Goal: Transaction & Acquisition: Purchase product/service

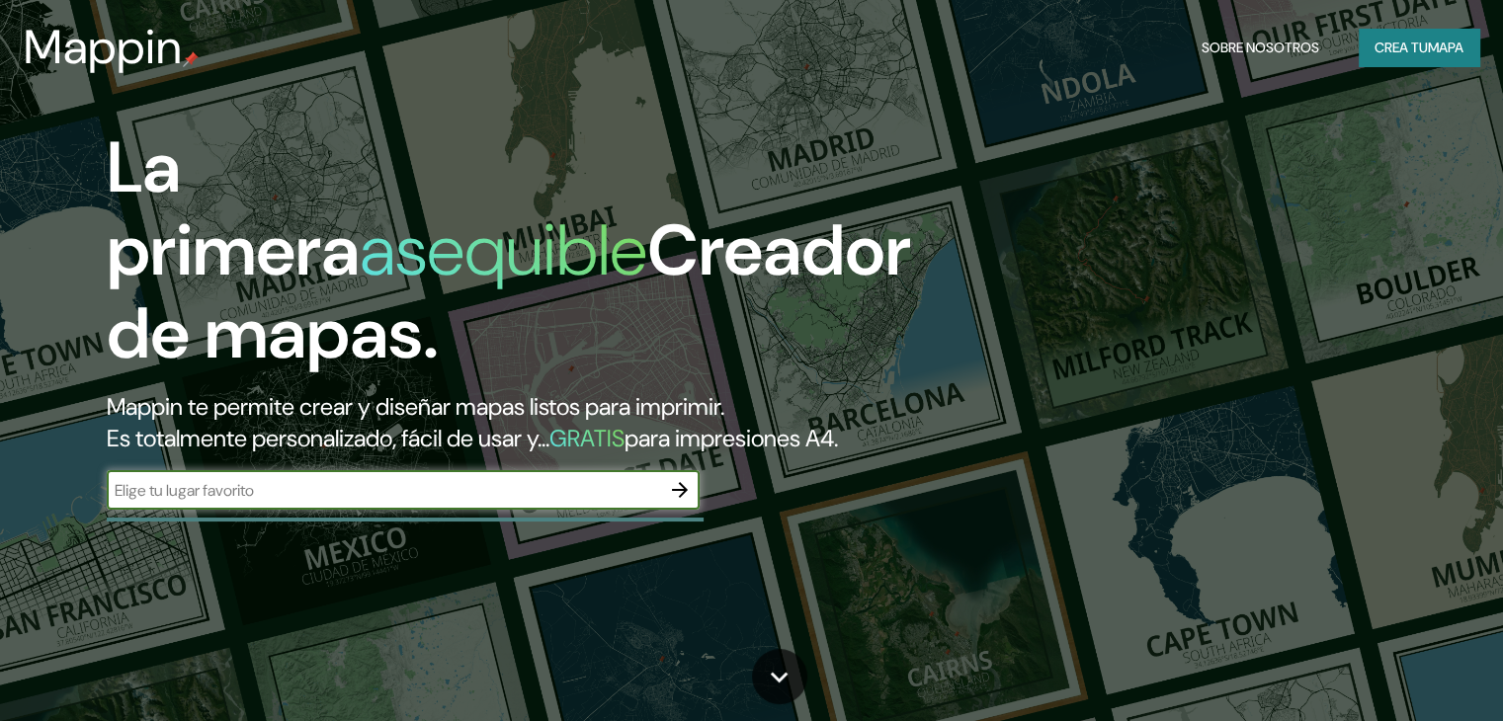
click at [261, 502] on input "text" at bounding box center [383, 490] width 553 height 23
type input "santafe [GEOGRAPHIC_DATA]"
click at [687, 502] on icon "button" at bounding box center [680, 490] width 24 height 24
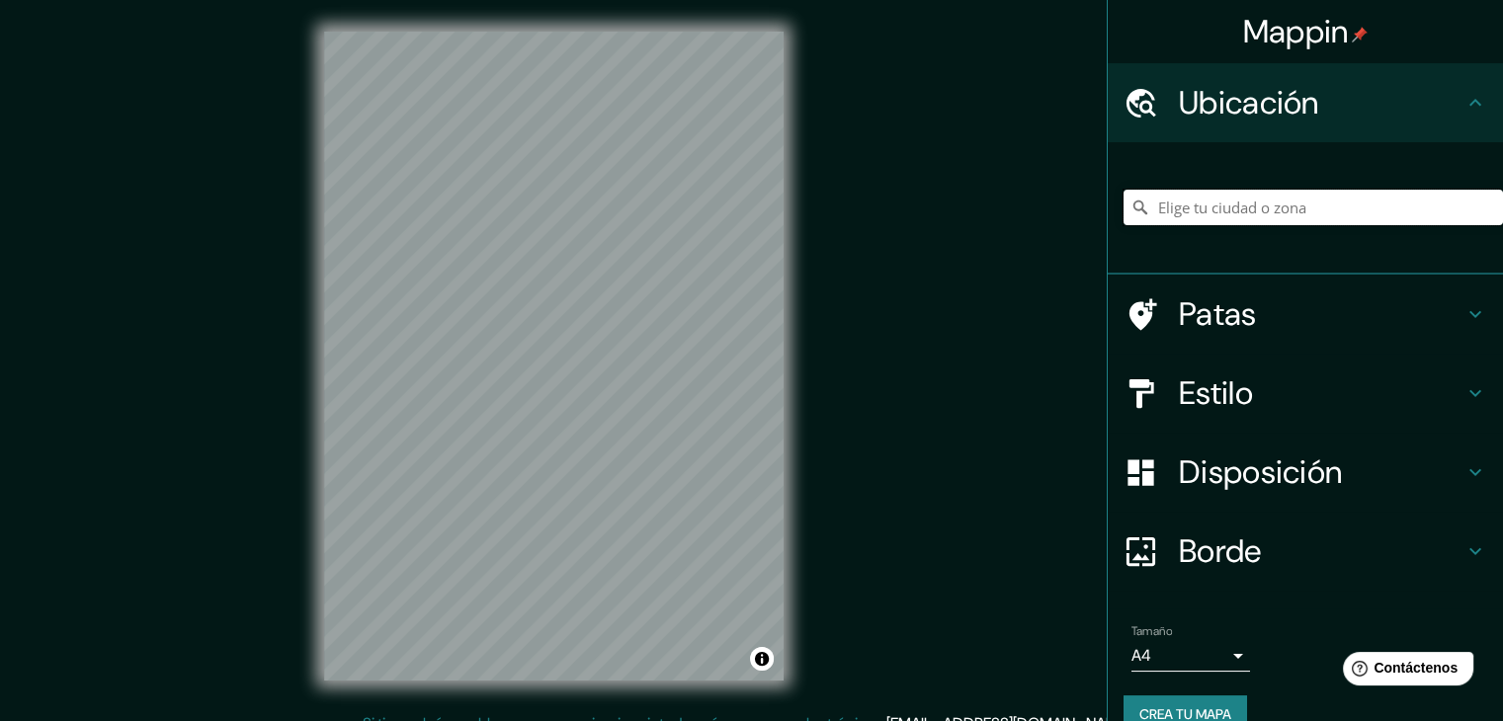
click at [1177, 210] on input "Elige tu ciudad o zona" at bounding box center [1312, 208] width 379 height 36
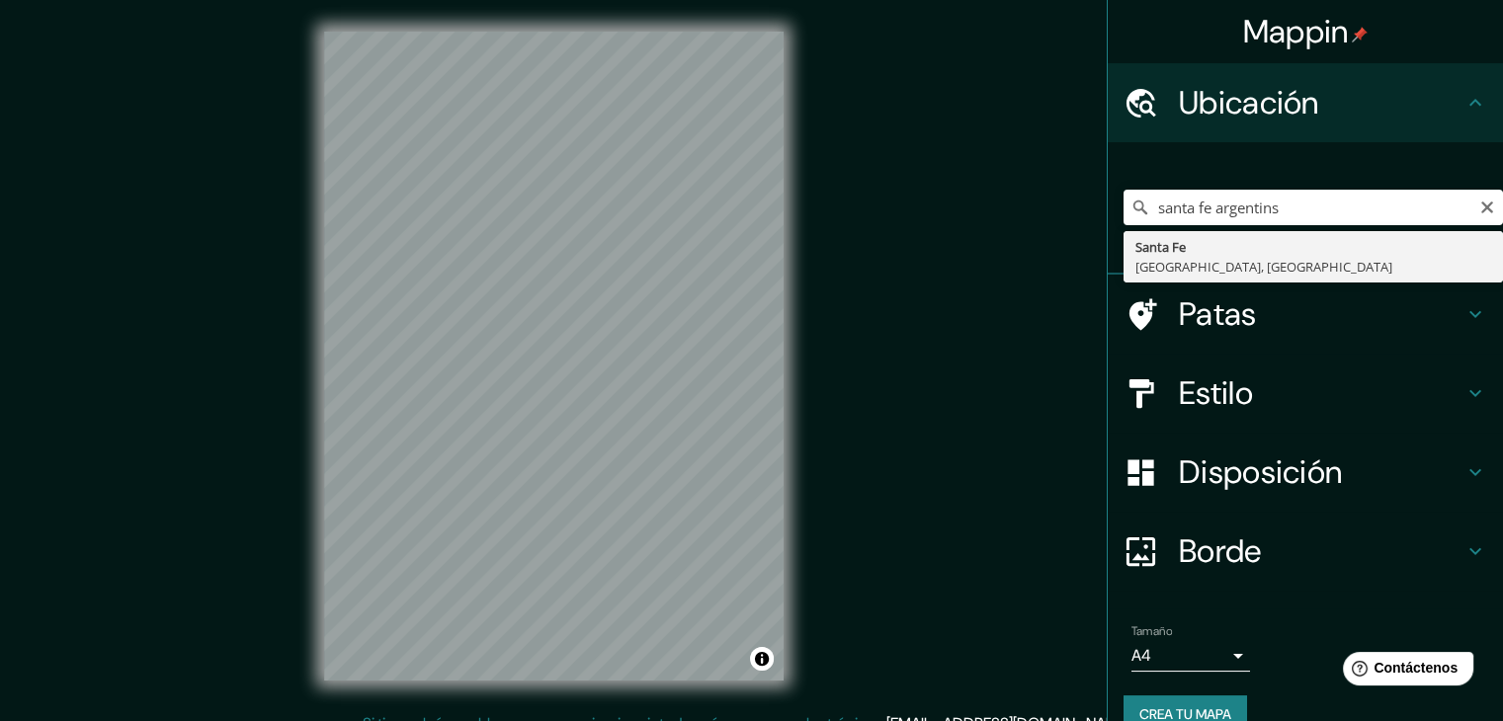
type input "[GEOGRAPHIC_DATA], [GEOGRAPHIC_DATA], [GEOGRAPHIC_DATA]"
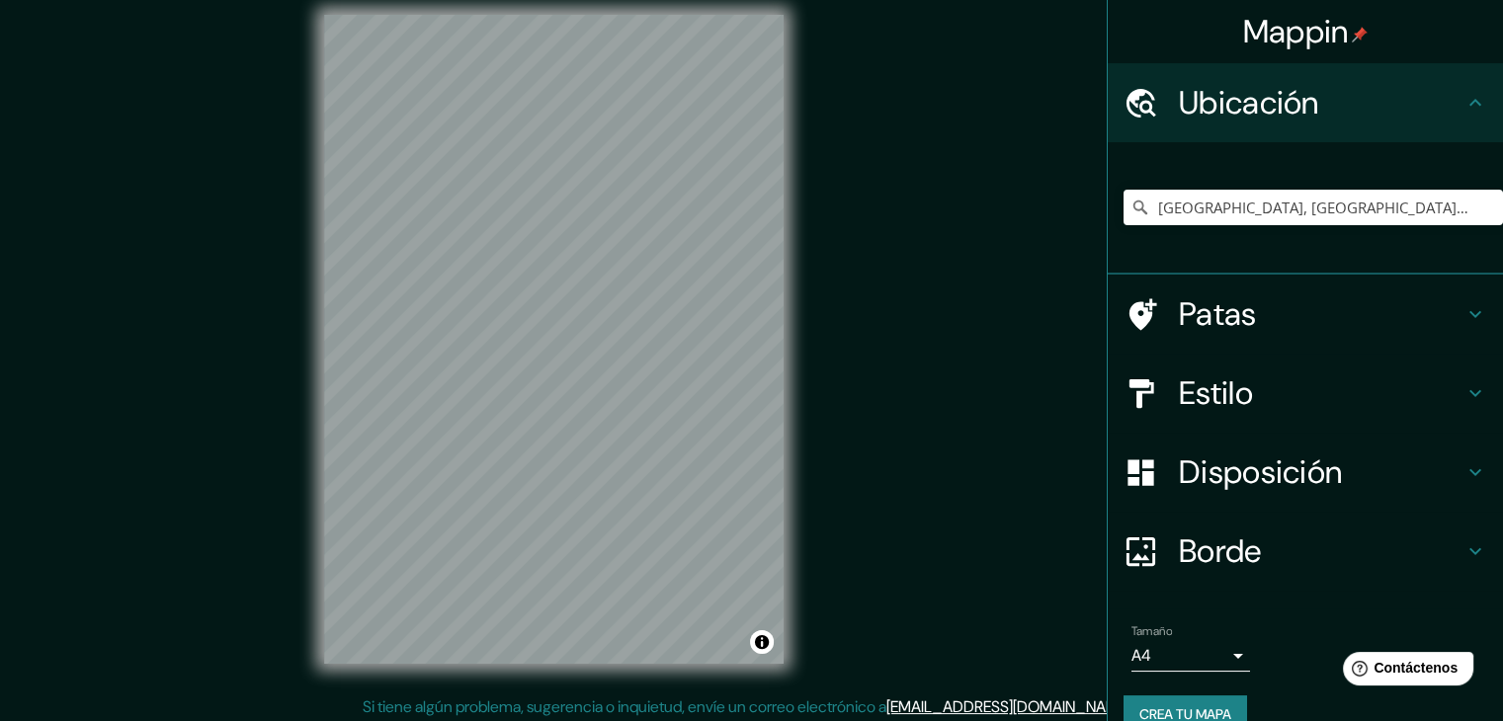
scroll to position [23, 0]
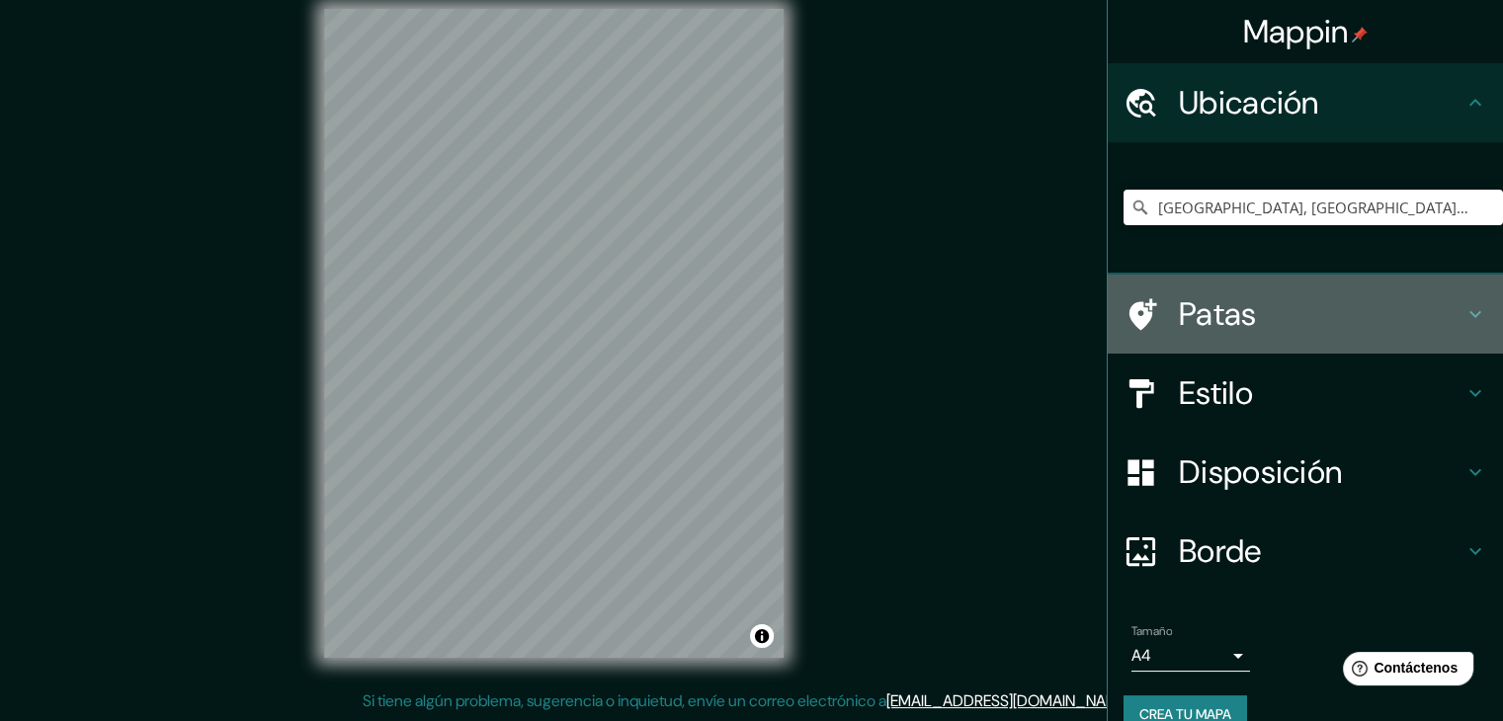
click at [1463, 313] on icon at bounding box center [1475, 314] width 24 height 24
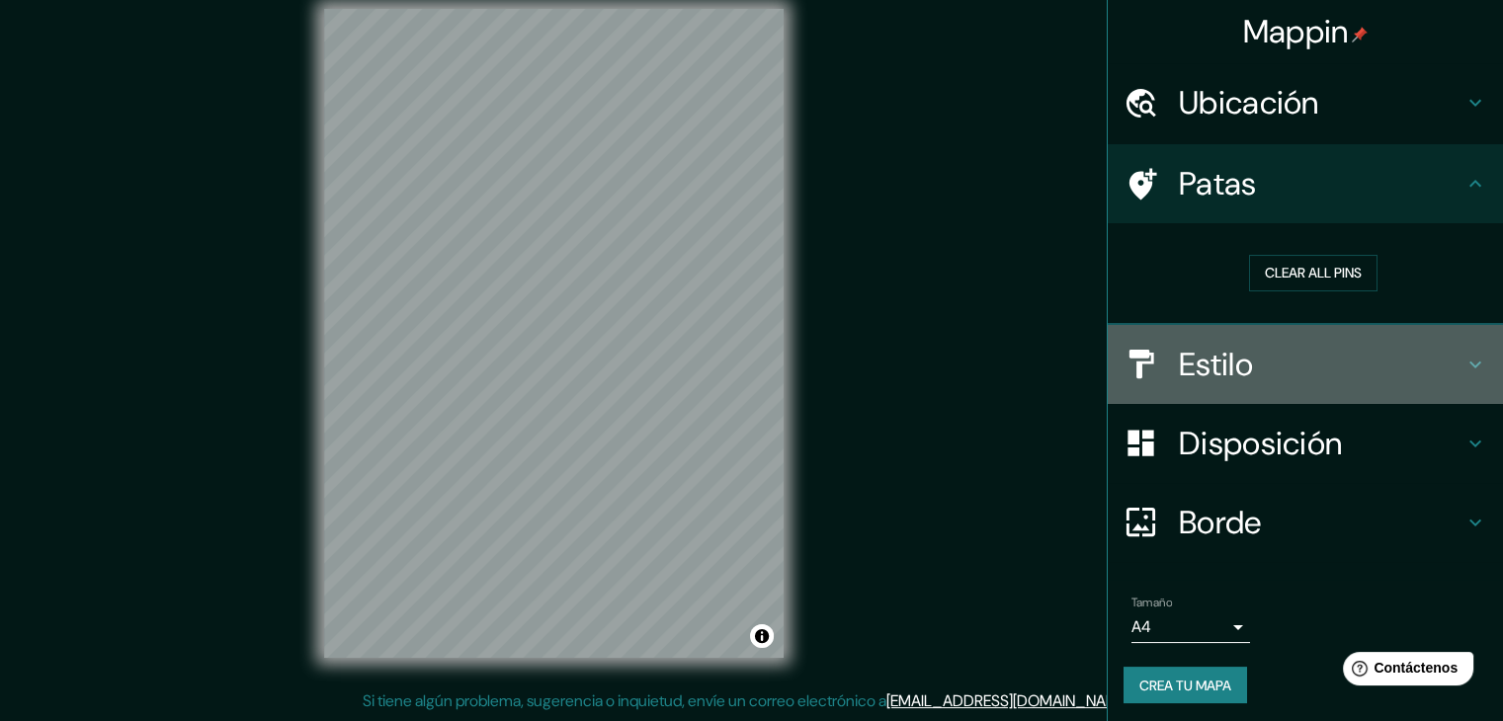
click at [1463, 357] on icon at bounding box center [1475, 365] width 24 height 24
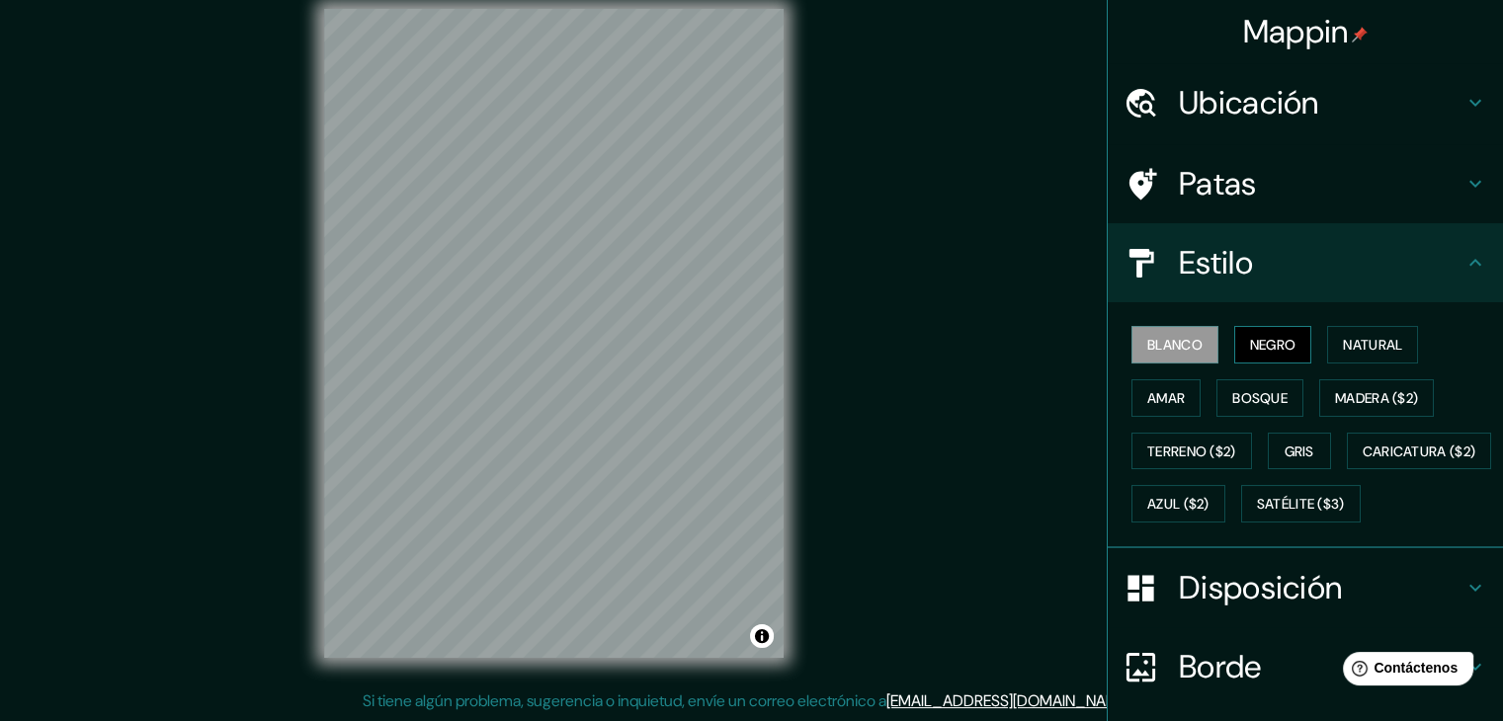
click at [1265, 341] on font "Negro" at bounding box center [1273, 345] width 46 height 18
click at [1393, 345] on font "Natural" at bounding box center [1371, 345] width 59 height 18
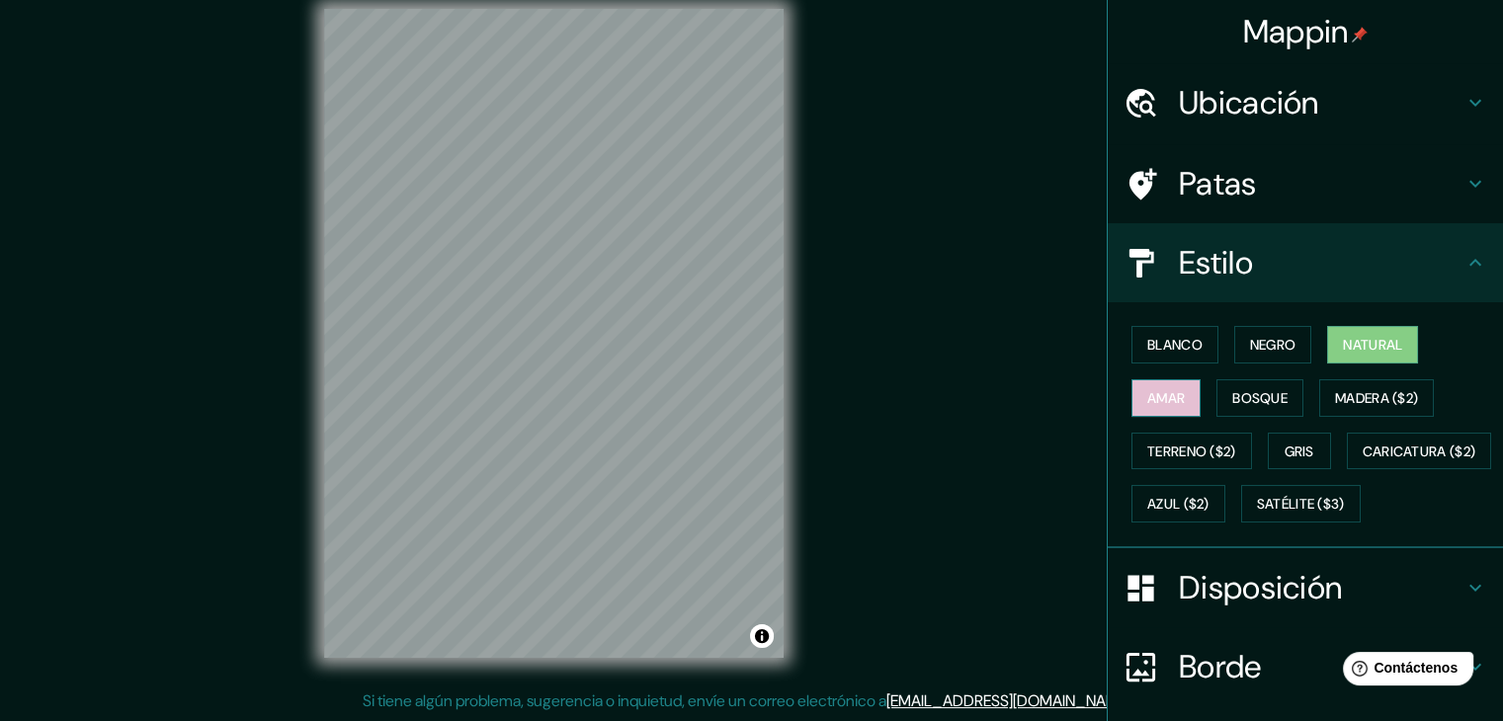
click at [1162, 385] on font "Amar" at bounding box center [1166, 398] width 38 height 26
click at [1243, 400] on font "Bosque" at bounding box center [1259, 398] width 55 height 18
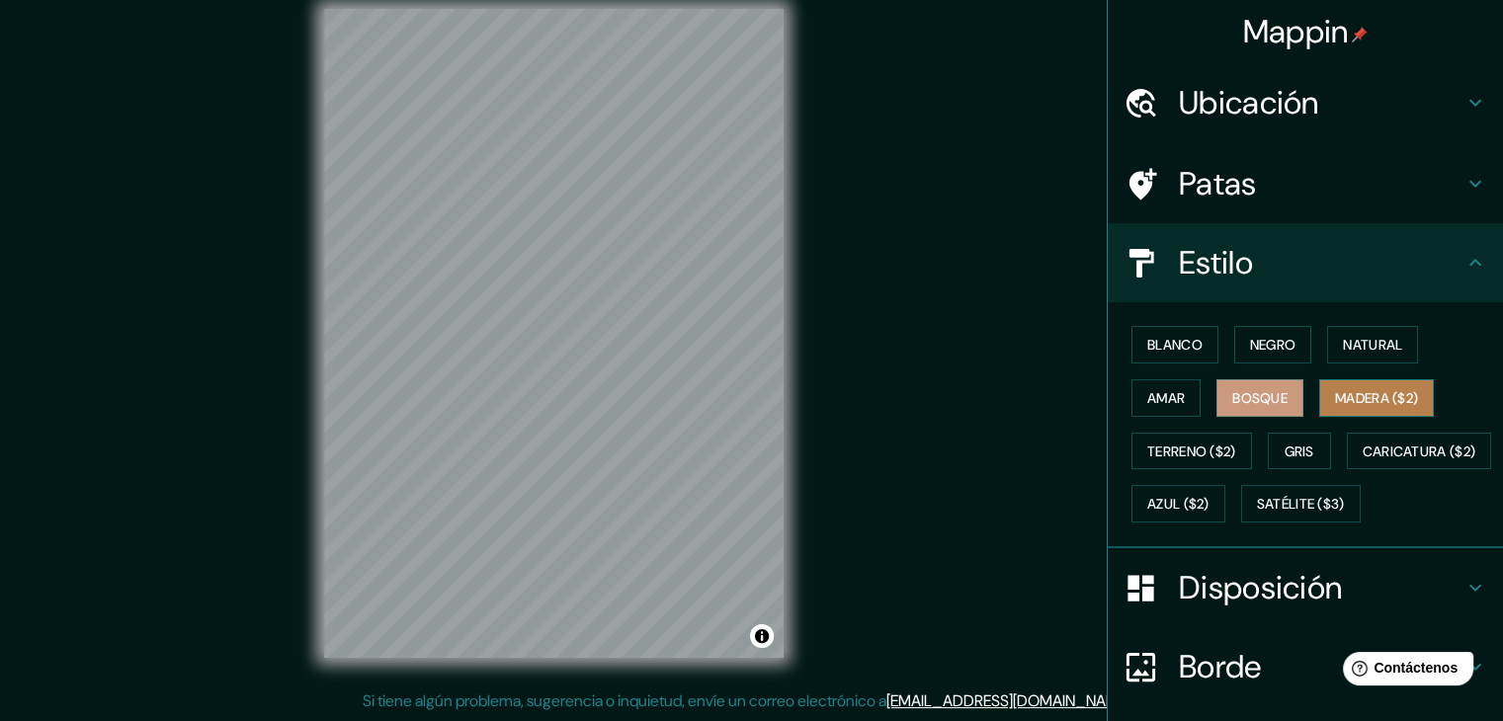
click at [1383, 398] on font "Madera ($2)" at bounding box center [1376, 398] width 83 height 18
click at [1286, 443] on font "Gris" at bounding box center [1299, 452] width 30 height 18
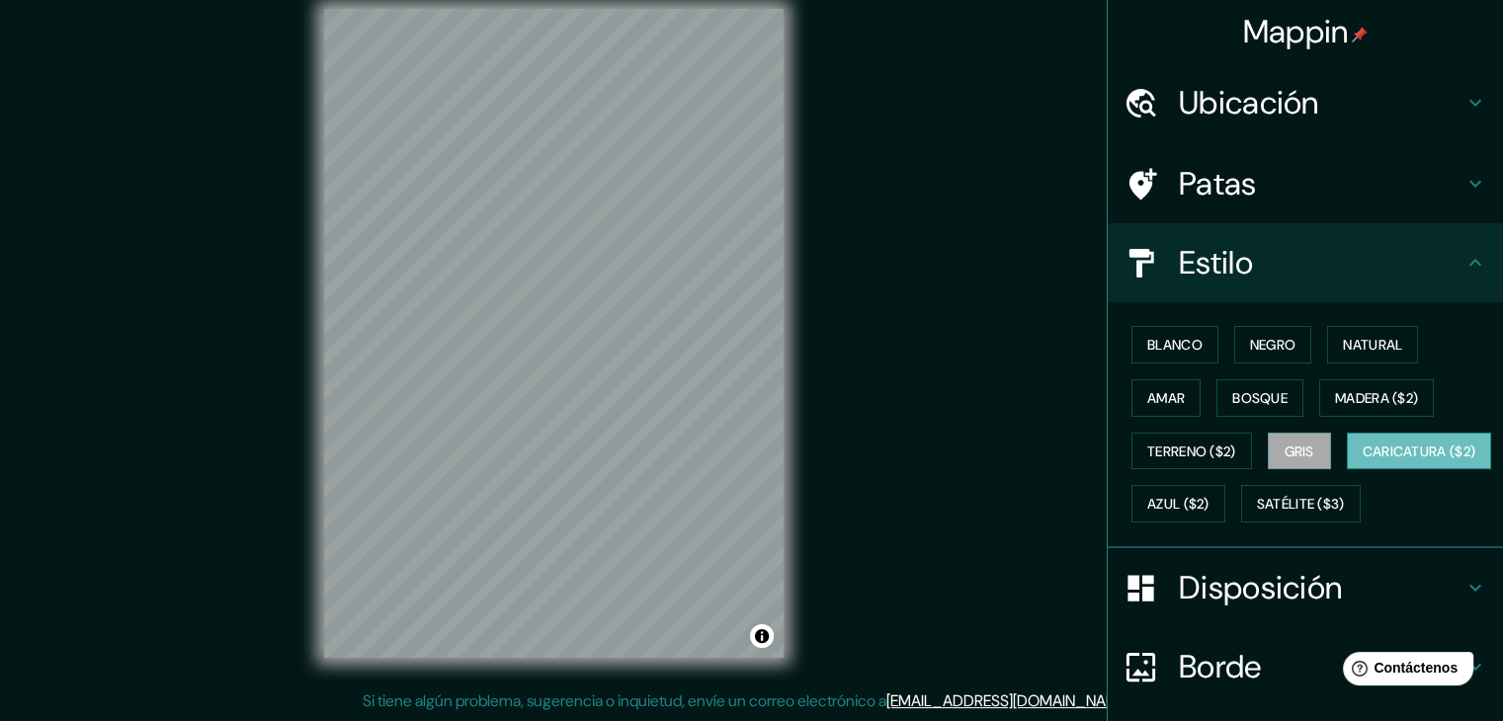
click at [1362, 460] on font "Caricatura ($2)" at bounding box center [1419, 452] width 114 height 18
click at [1209, 511] on font "Azul ($2)" at bounding box center [1178, 504] width 62 height 26
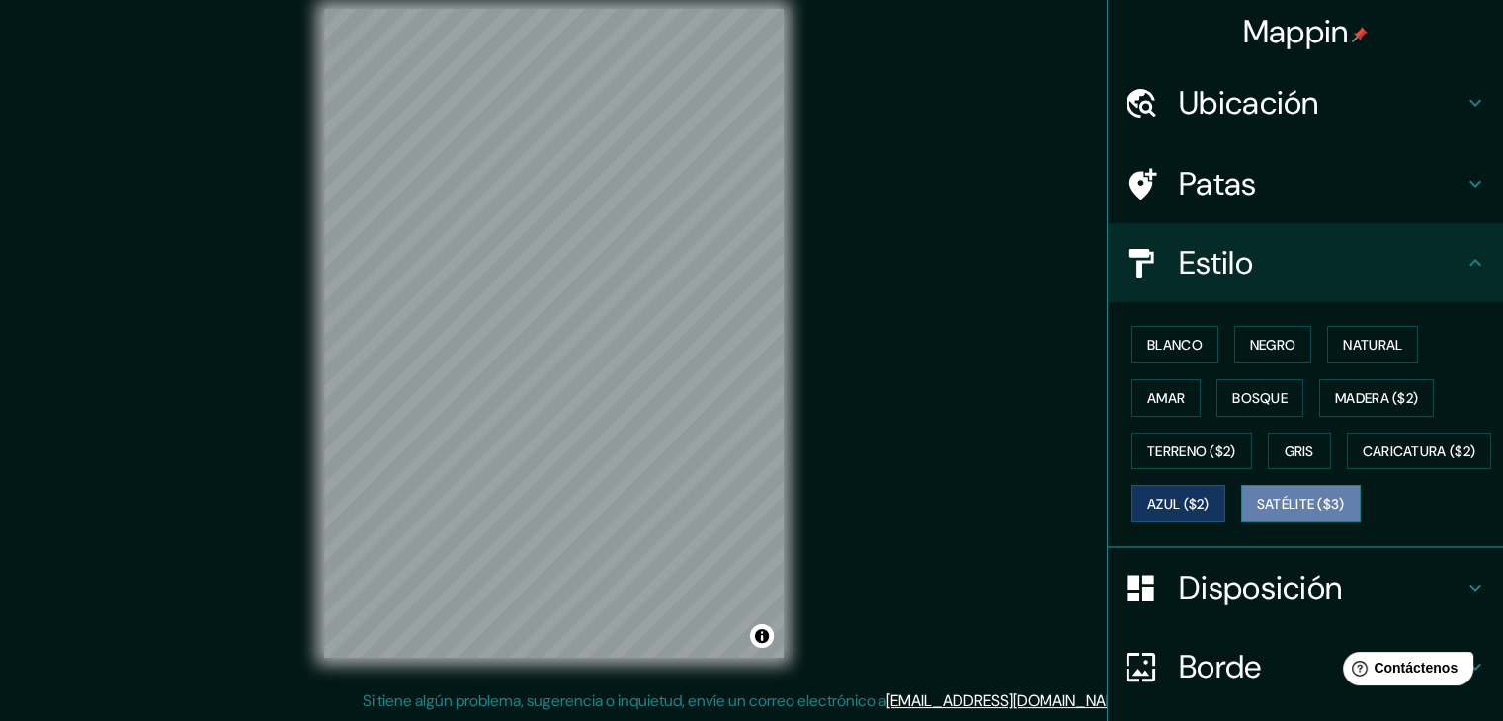
click at [1257, 514] on font "Satélite ($3)" at bounding box center [1301, 505] width 88 height 18
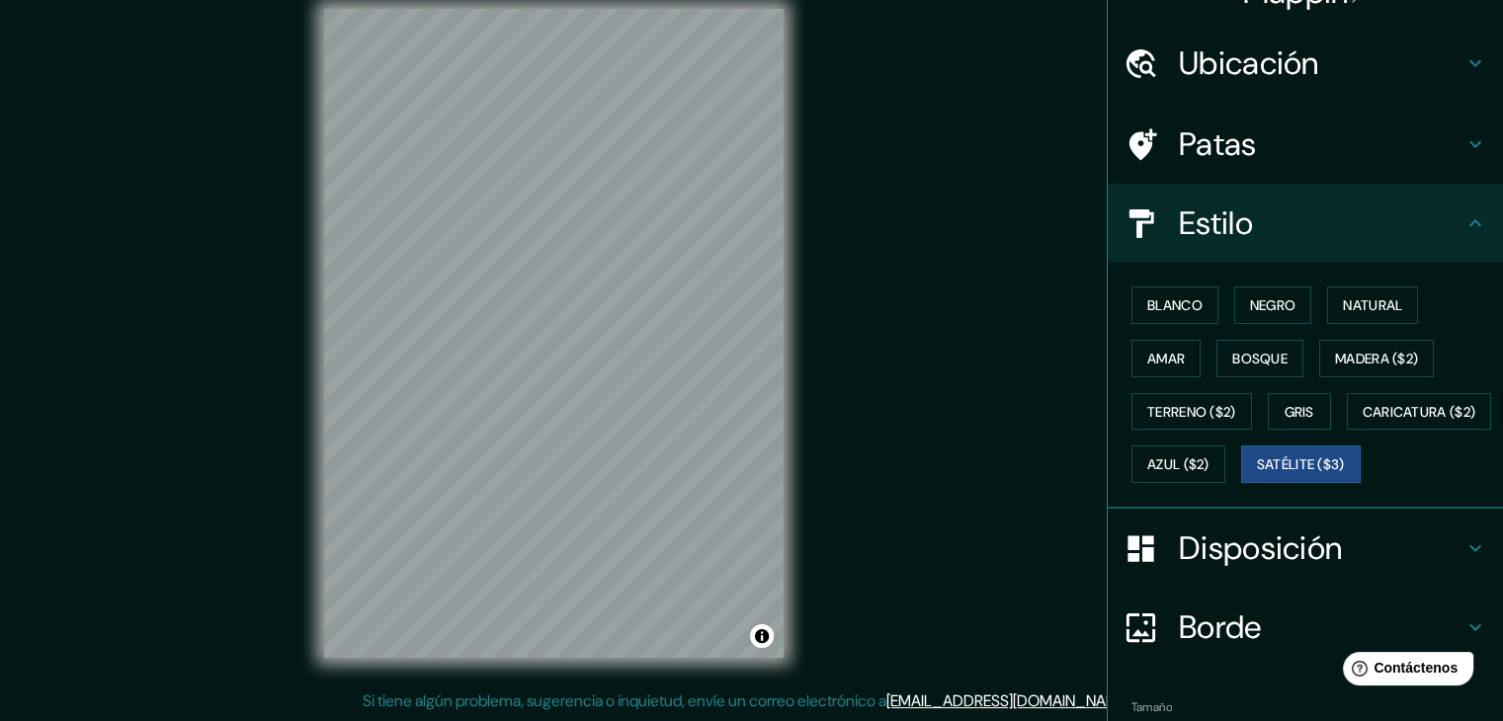
scroll to position [0, 0]
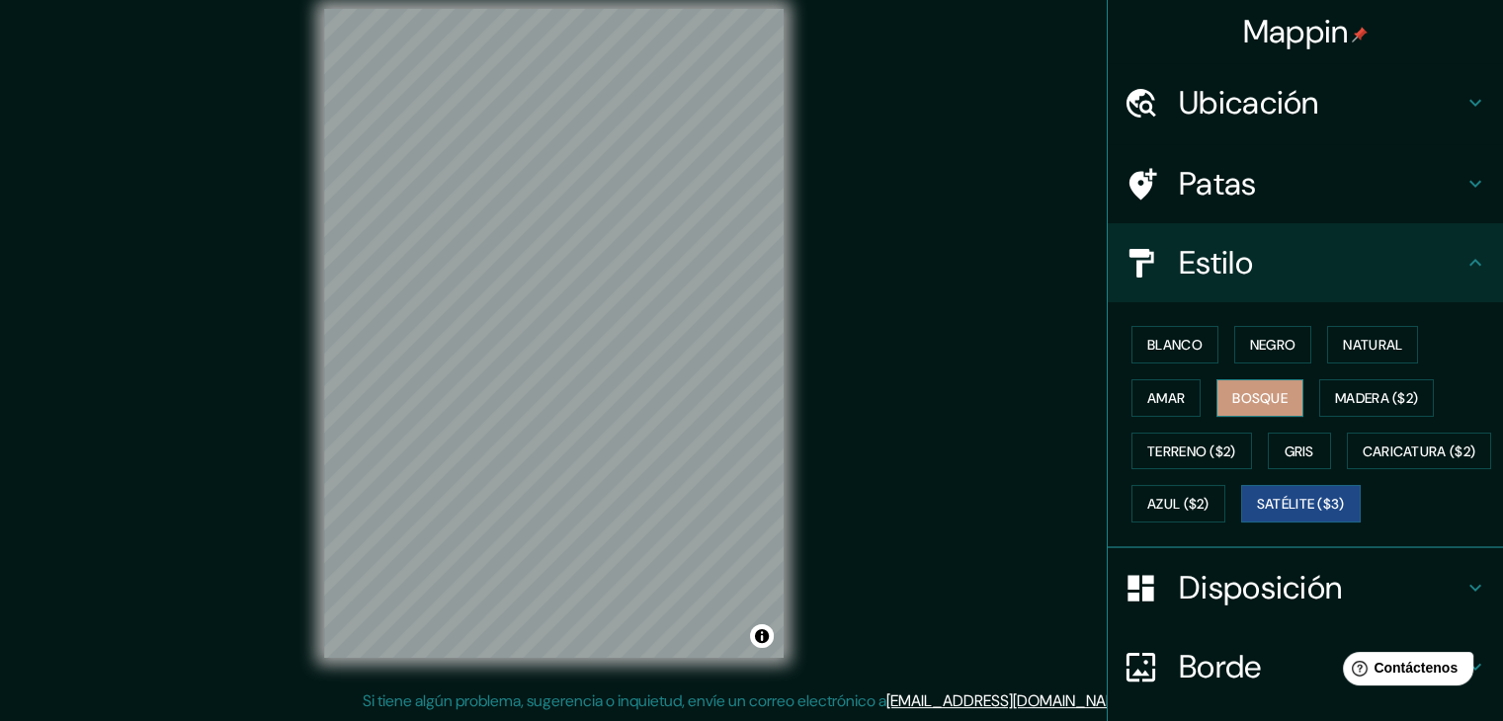
click at [1271, 403] on font "Bosque" at bounding box center [1259, 398] width 55 height 18
click at [1335, 396] on font "Madera ($2)" at bounding box center [1376, 398] width 83 height 18
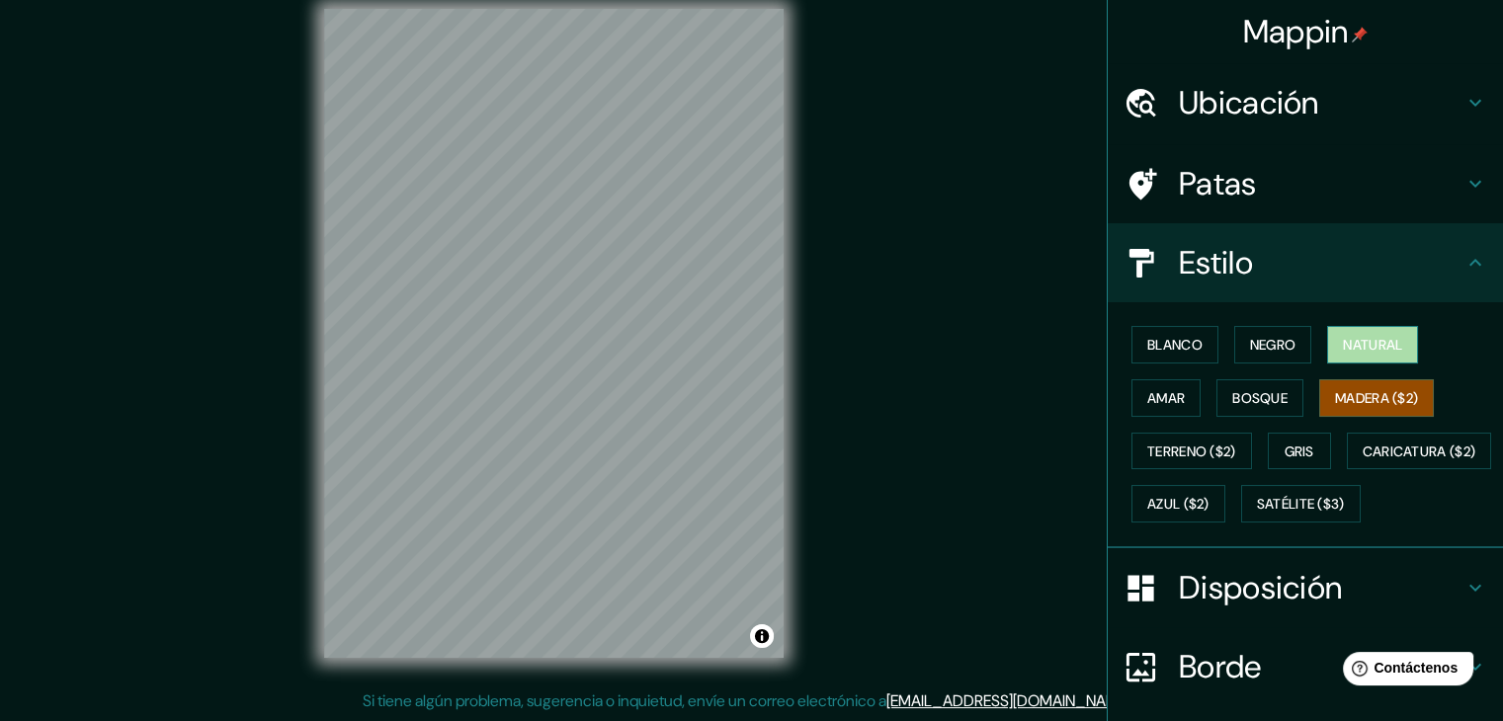
click at [1342, 349] on font "Natural" at bounding box center [1371, 345] width 59 height 18
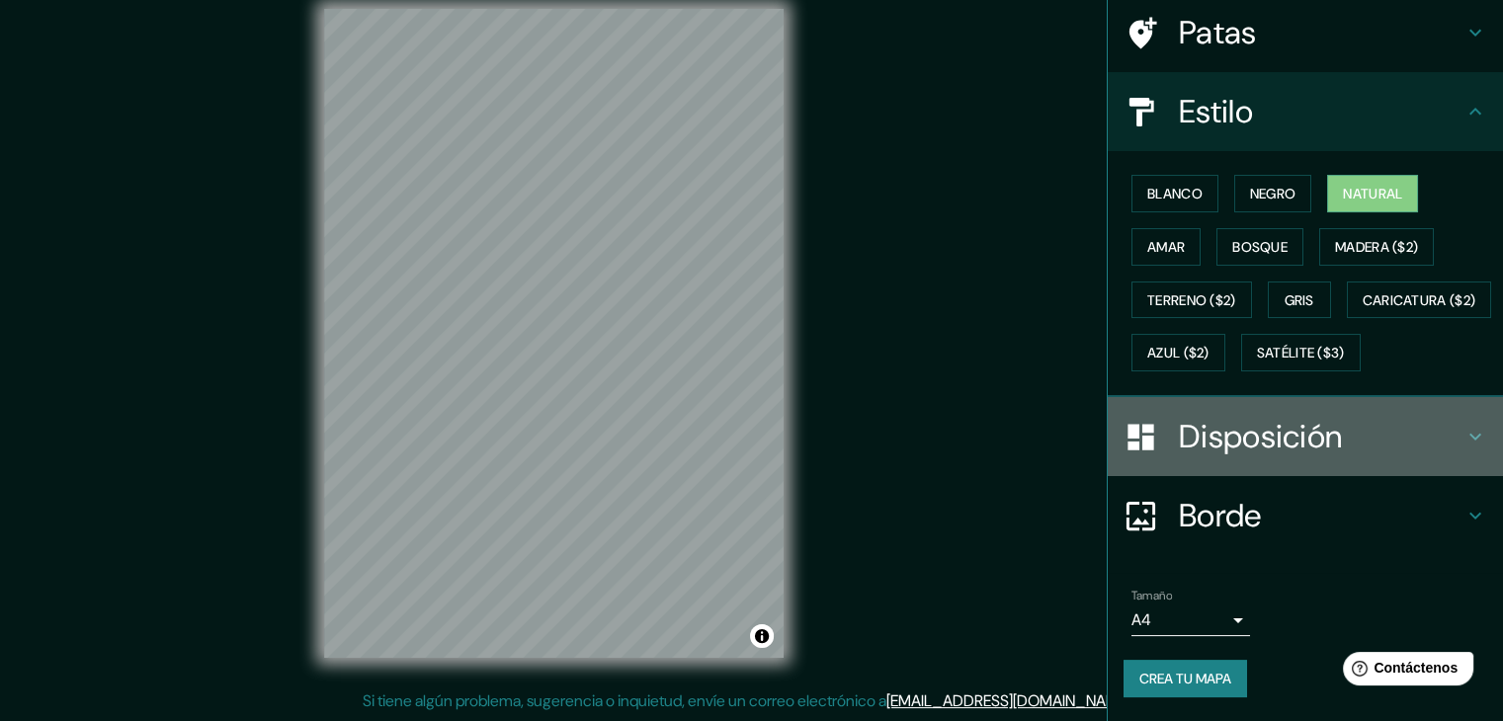
click at [1279, 447] on font "Disposición" at bounding box center [1260, 436] width 163 height 41
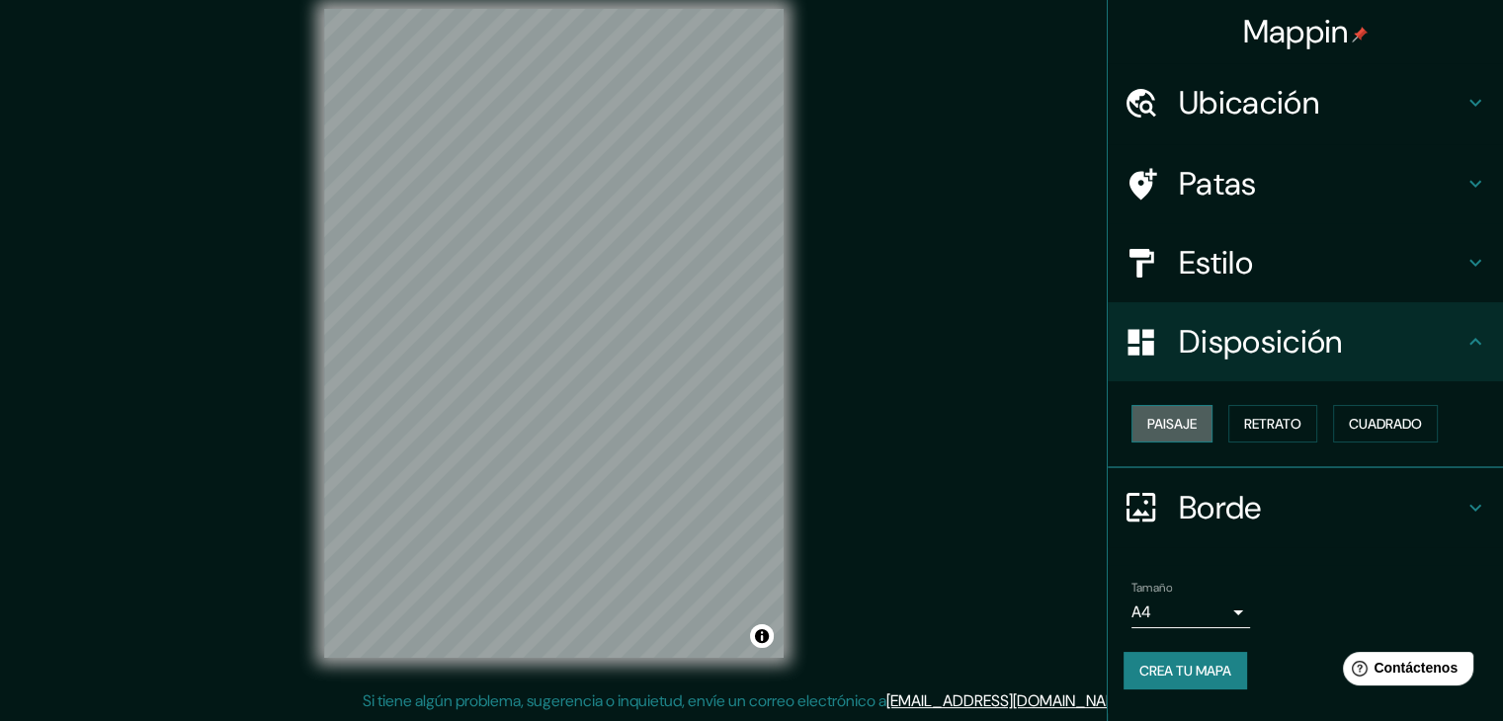
click at [1178, 420] on font "Paisaje" at bounding box center [1171, 424] width 49 height 18
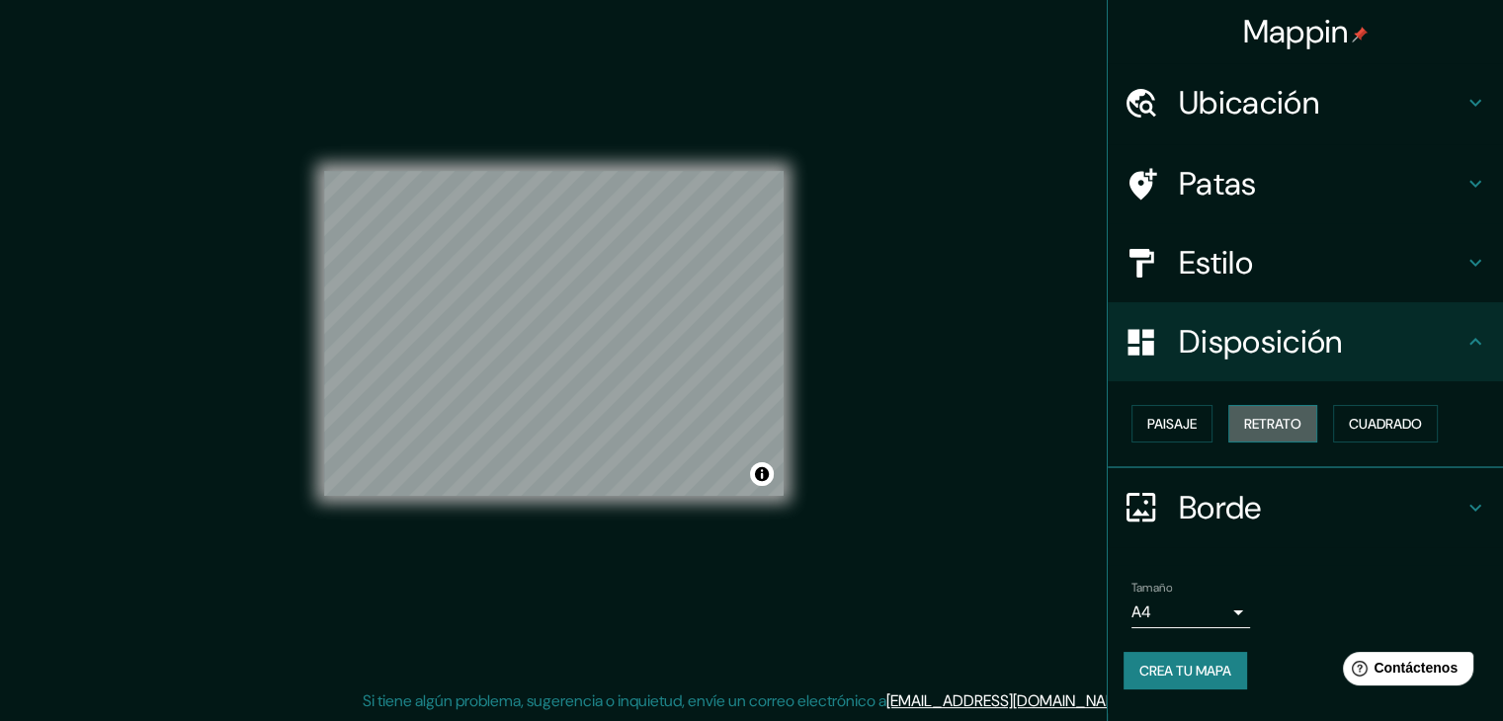
click at [1289, 422] on font "Retrato" at bounding box center [1272, 424] width 57 height 18
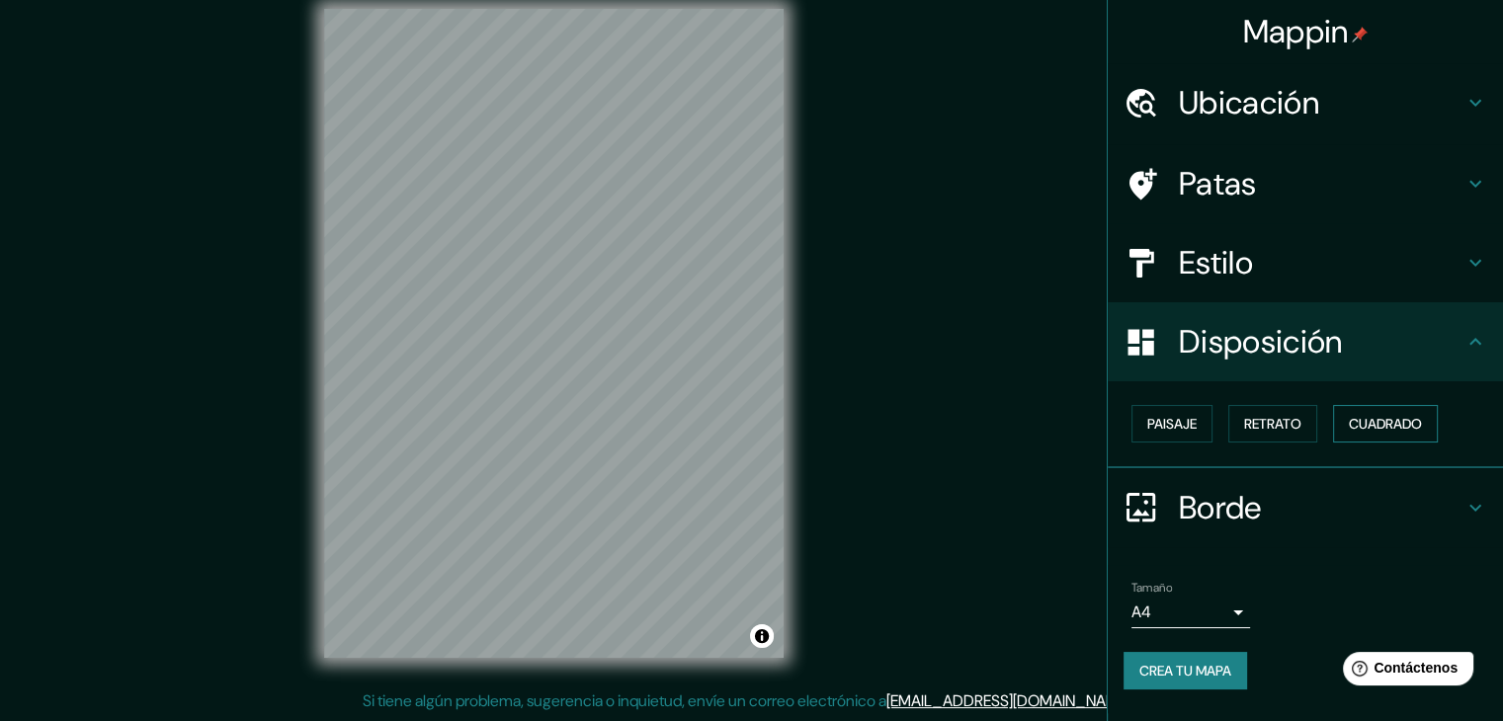
click at [1393, 415] on font "Cuadrado" at bounding box center [1384, 424] width 73 height 18
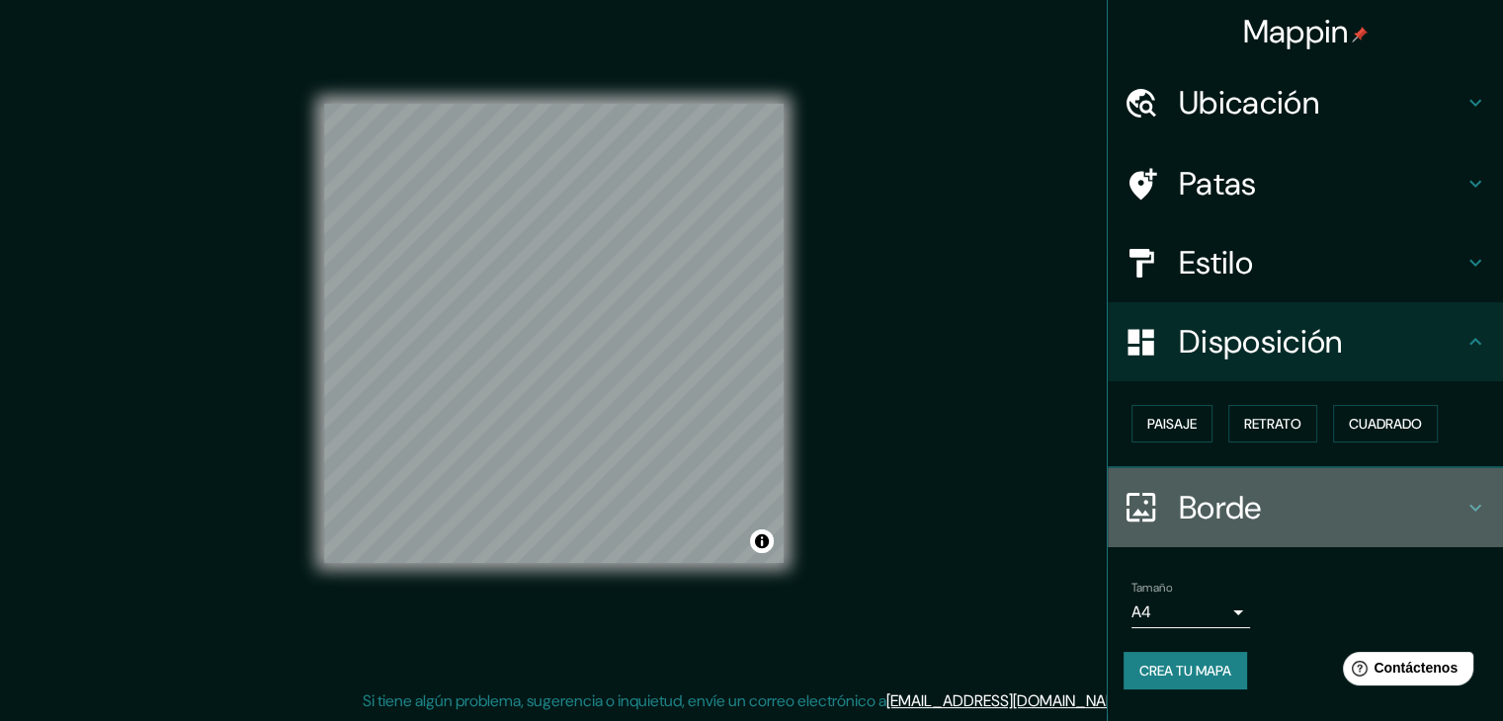
click at [1468, 493] on div "Borde" at bounding box center [1304, 507] width 395 height 79
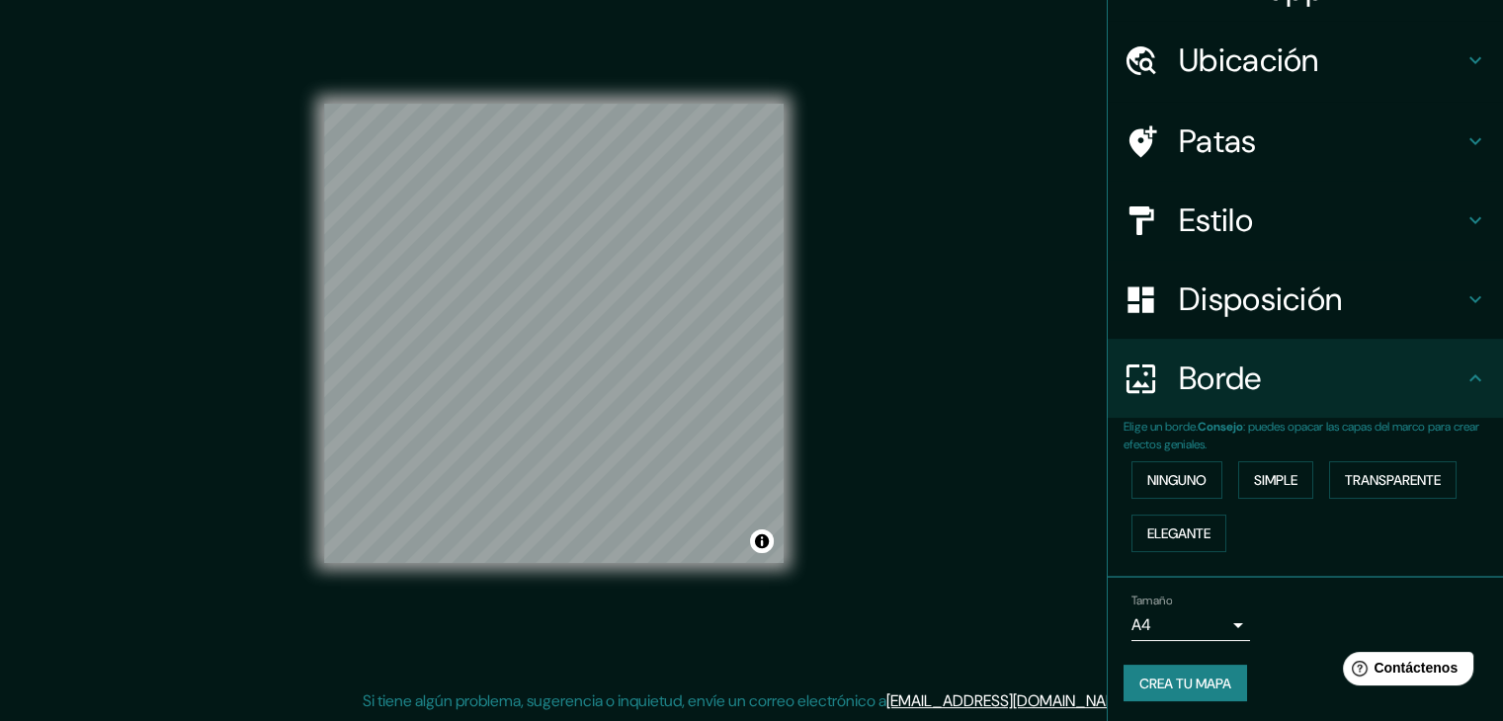
scroll to position [44, 0]
click at [1254, 479] on font "Simple" at bounding box center [1275, 478] width 43 height 18
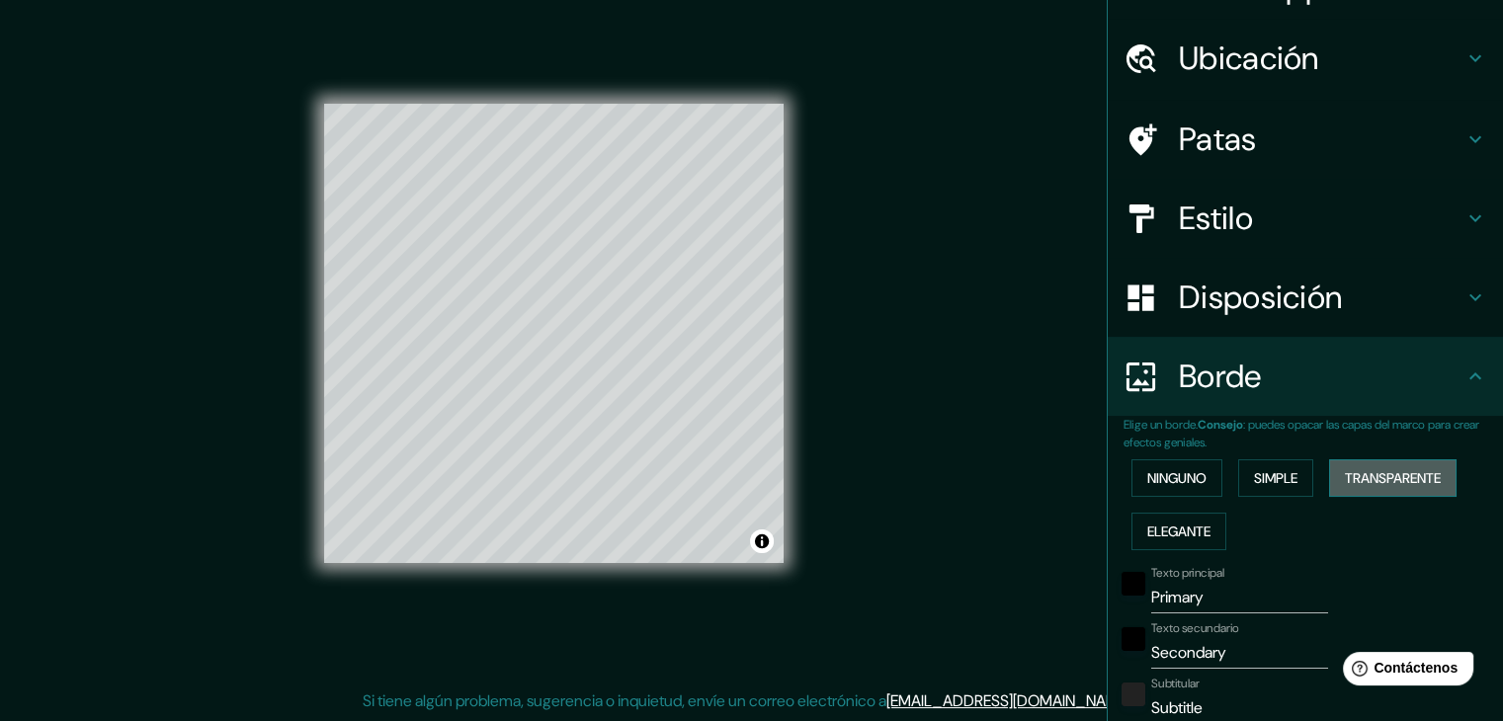
click at [1352, 486] on font "Transparente" at bounding box center [1392, 478] width 96 height 26
click at [1174, 526] on font "Elegante" at bounding box center [1178, 532] width 63 height 18
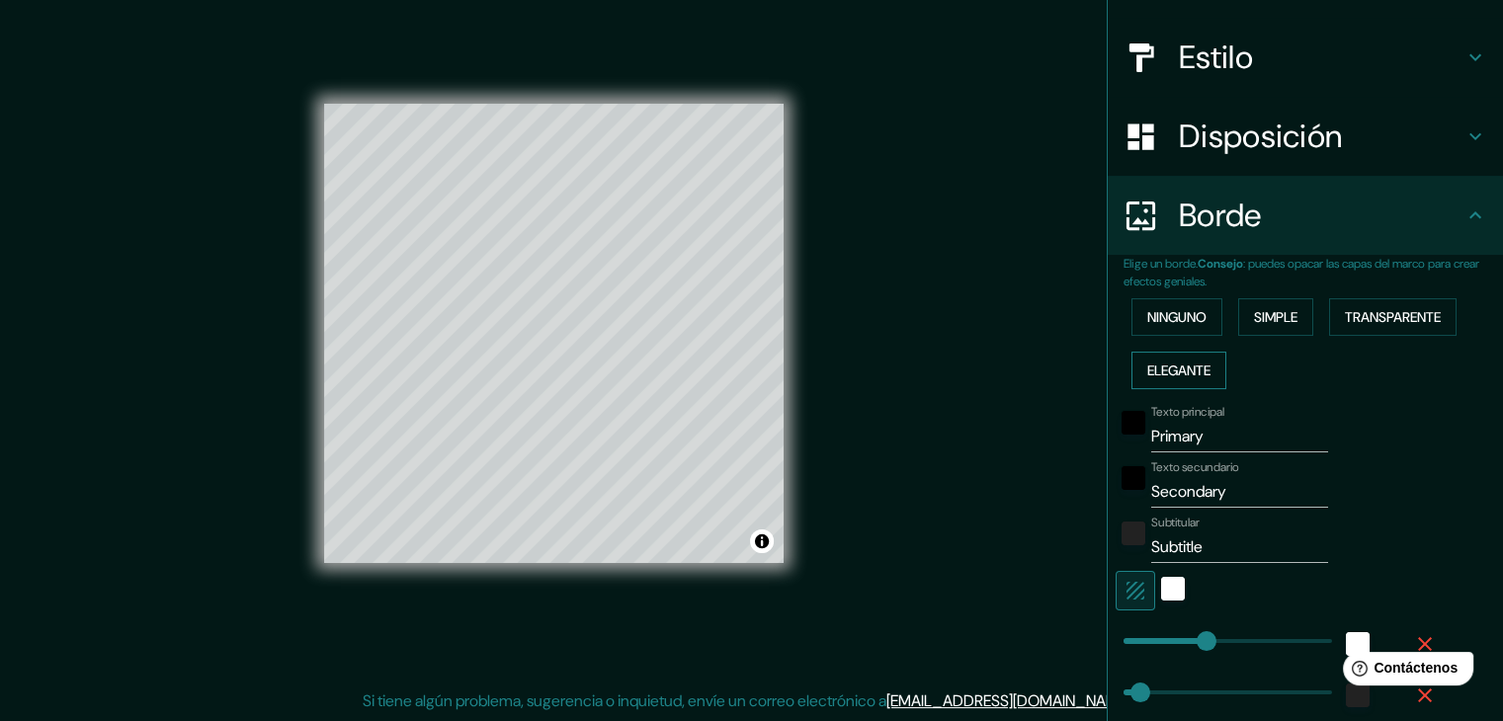
scroll to position [341, 0]
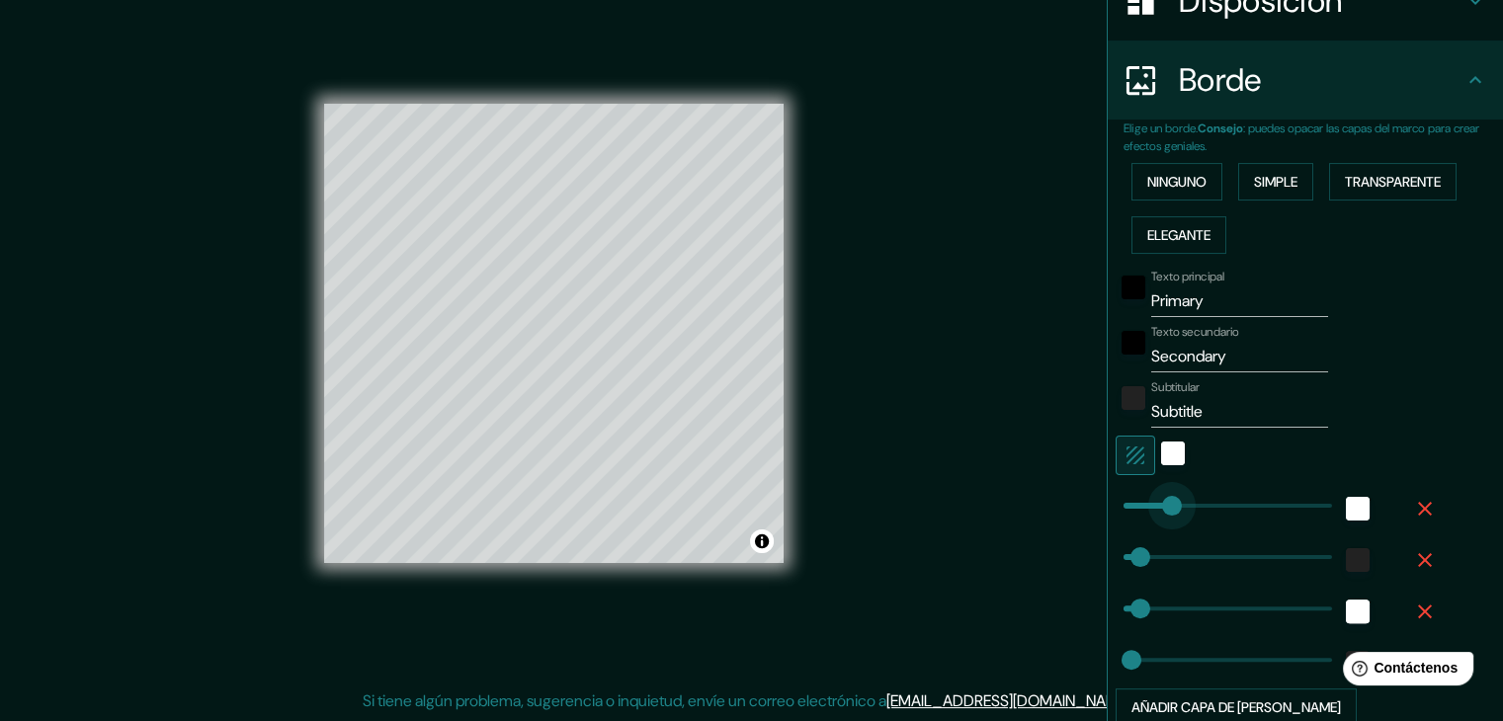
type input "116"
drag, startPoint x: 1186, startPoint y: 501, endPoint x: 1160, endPoint y: 518, distance: 31.5
type input "37"
type input "19"
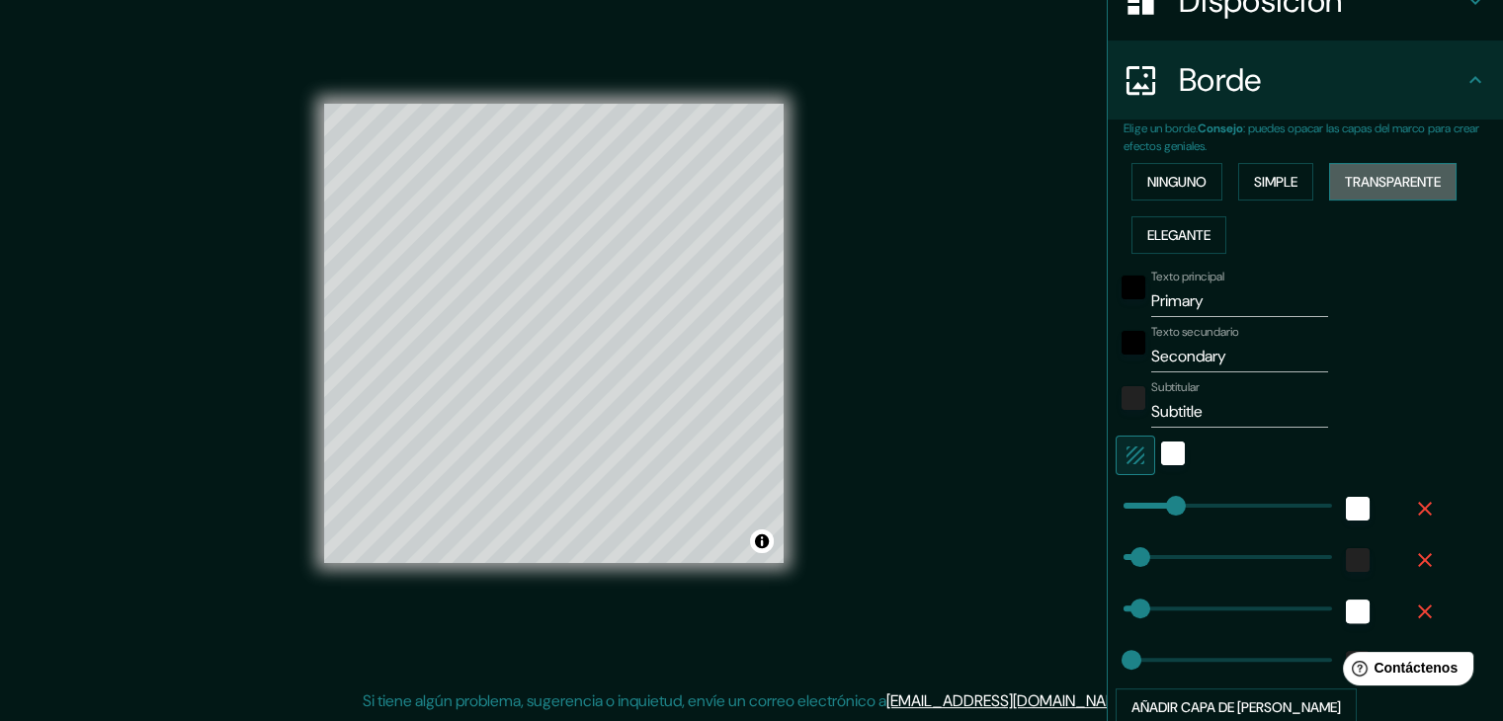
click at [1352, 179] on font "Transparente" at bounding box center [1392, 182] width 96 height 18
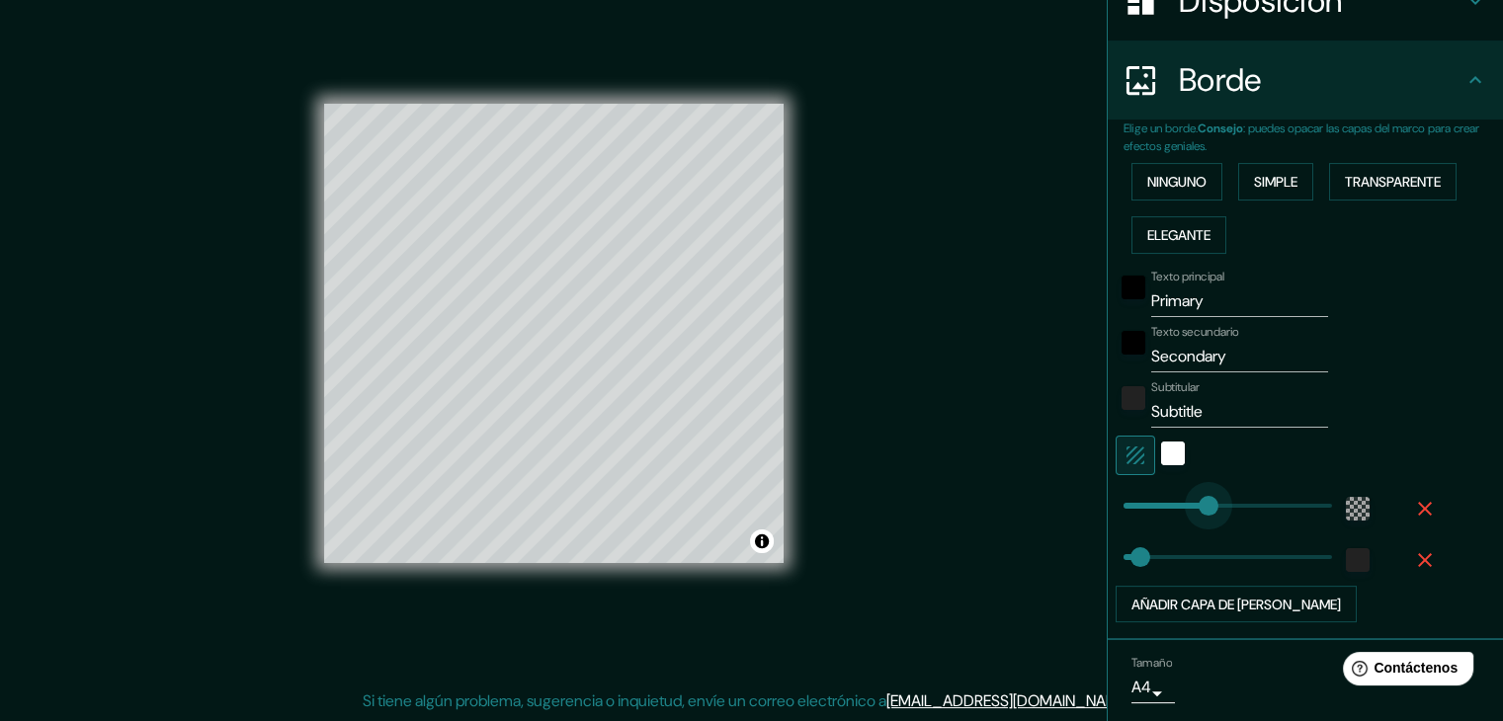
type input "147"
drag, startPoint x: 1203, startPoint y: 507, endPoint x: 1174, endPoint y: 503, distance: 29.9
type input "37"
type input "142"
type input "37"
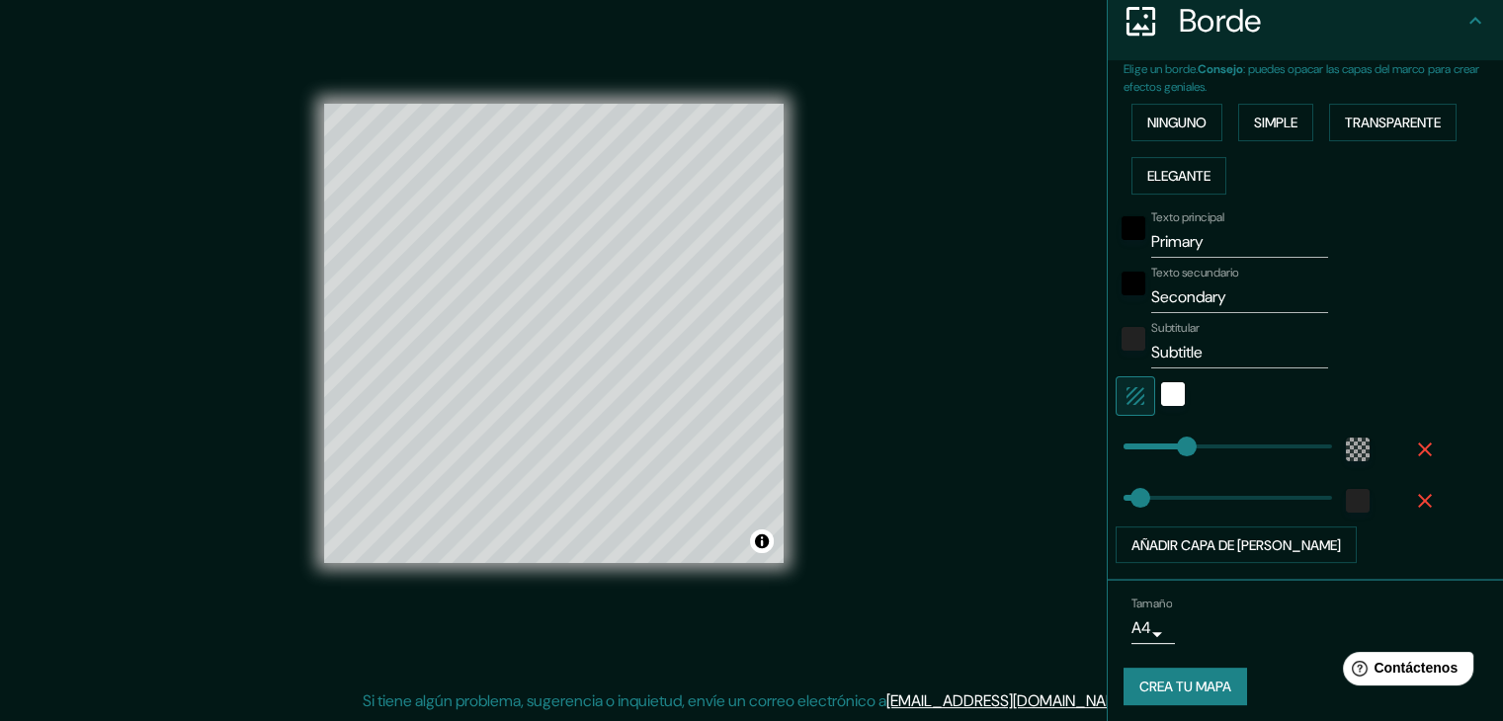
scroll to position [405, 0]
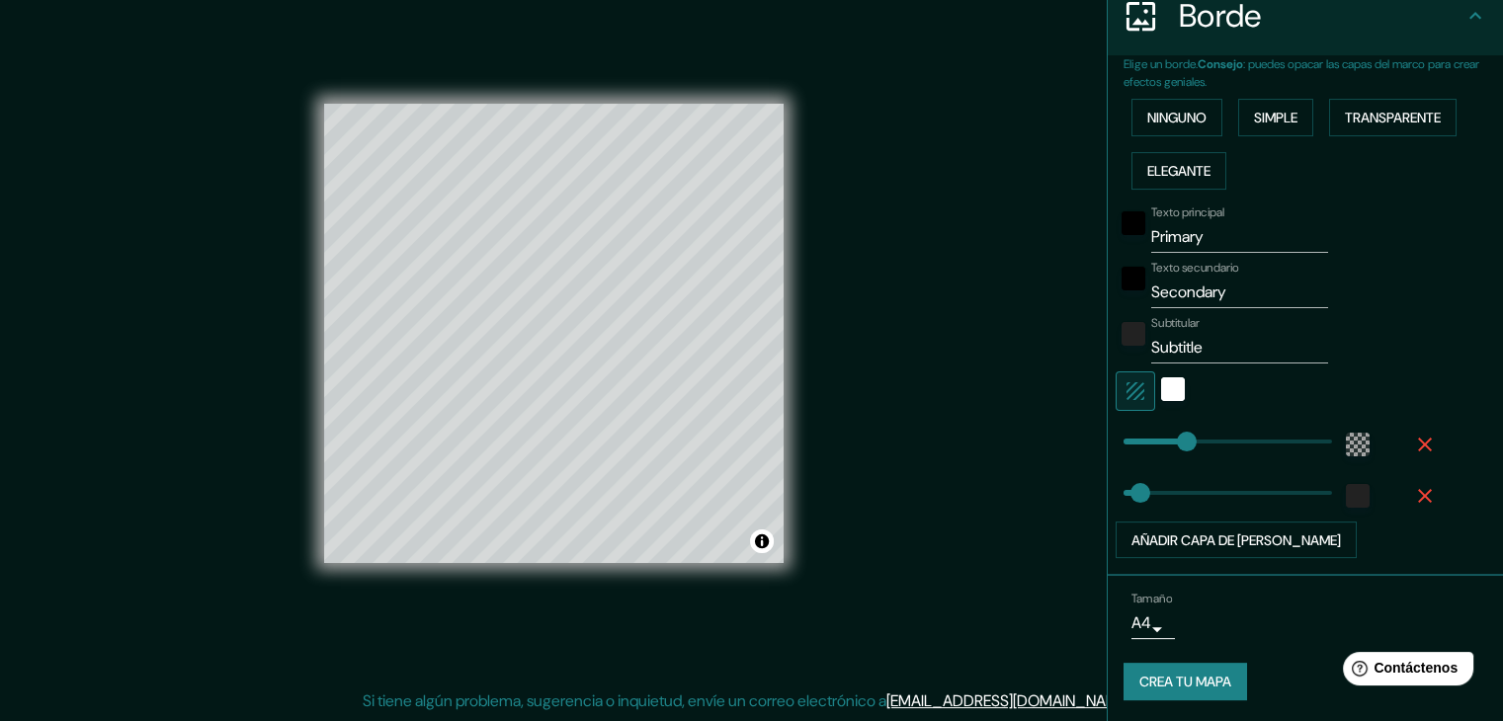
click at [1204, 238] on input "Primary" at bounding box center [1239, 237] width 177 height 32
type input "e"
type input "37"
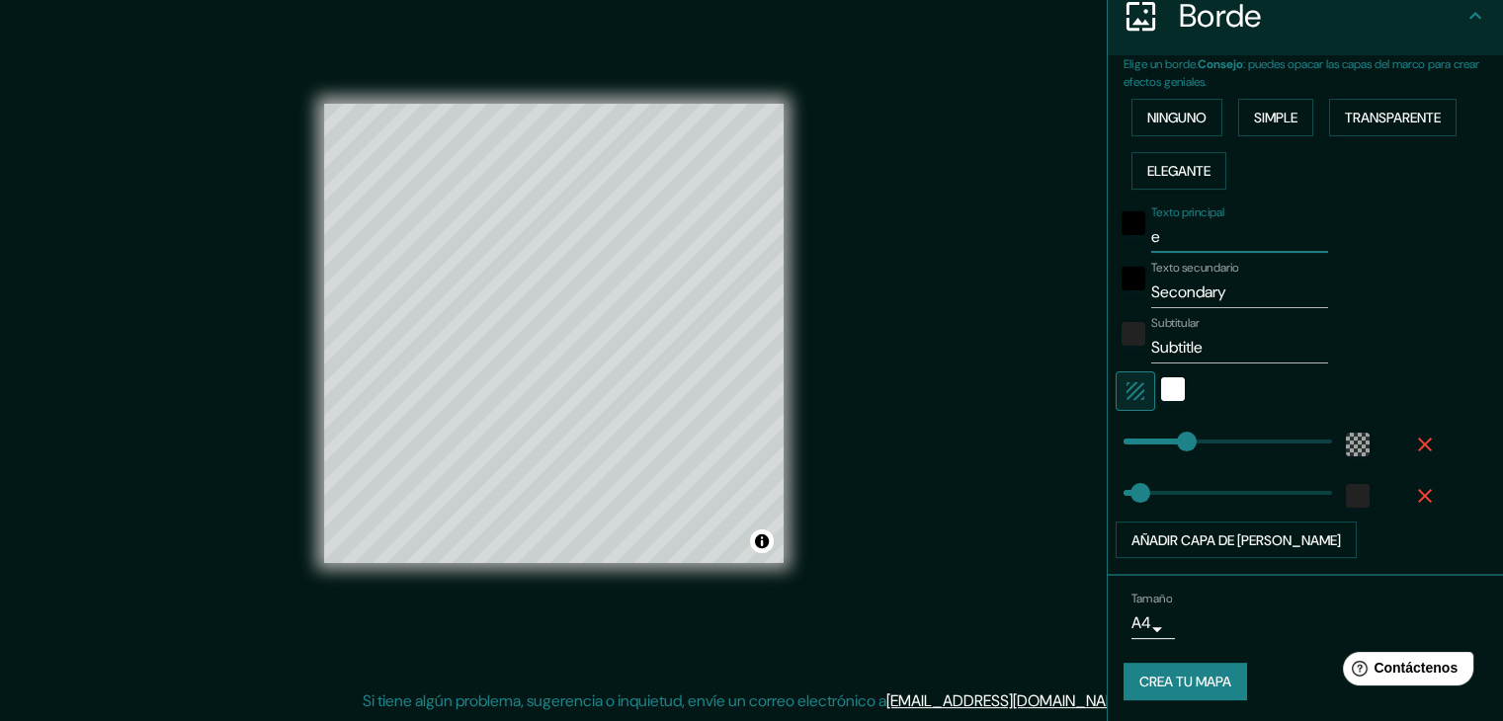
type input "em"
type input "37"
type input "emp"
type input "37"
type input "empl"
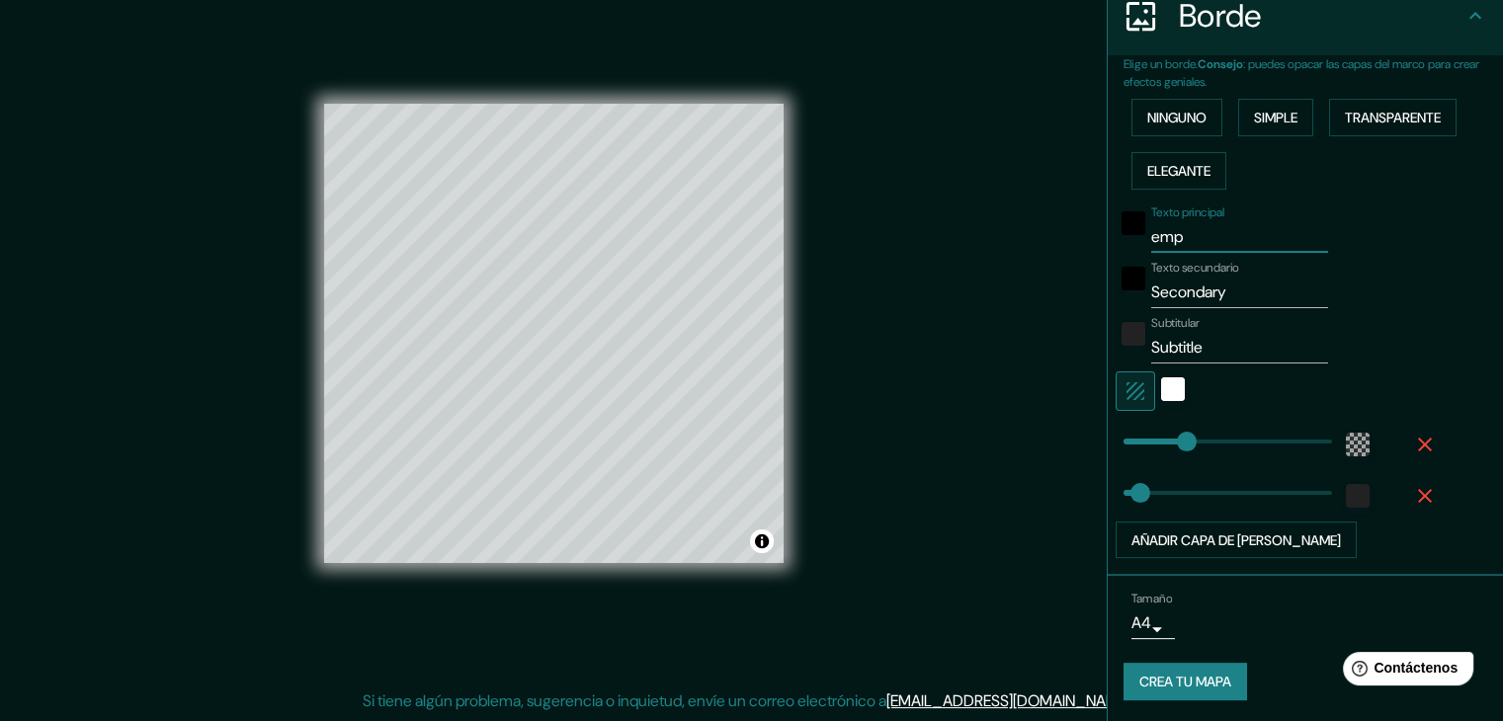
type input "37"
type input "empla"
type input "37"
type input "emplaz"
type input "37"
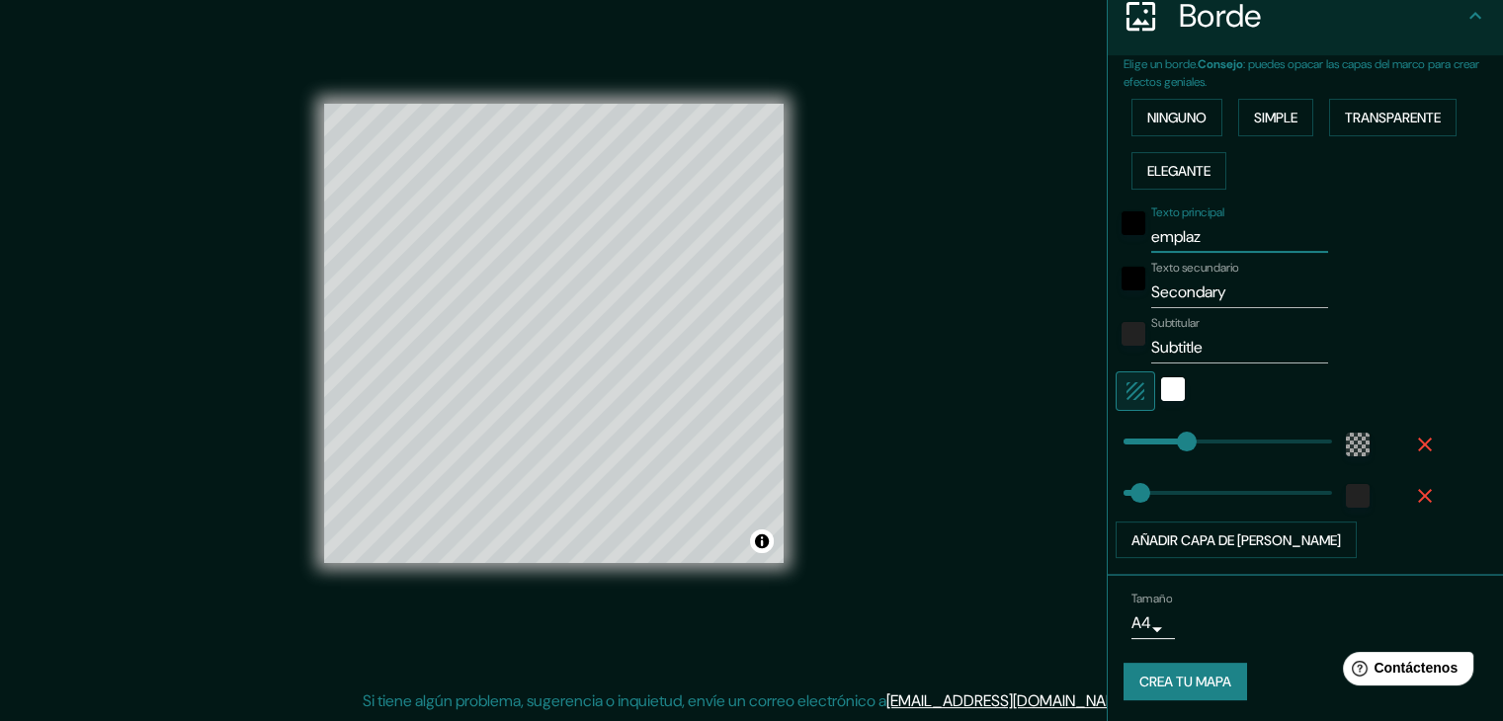
type input "emplaza"
type input "37"
type input "emplazam"
type input "37"
type input "emplazami"
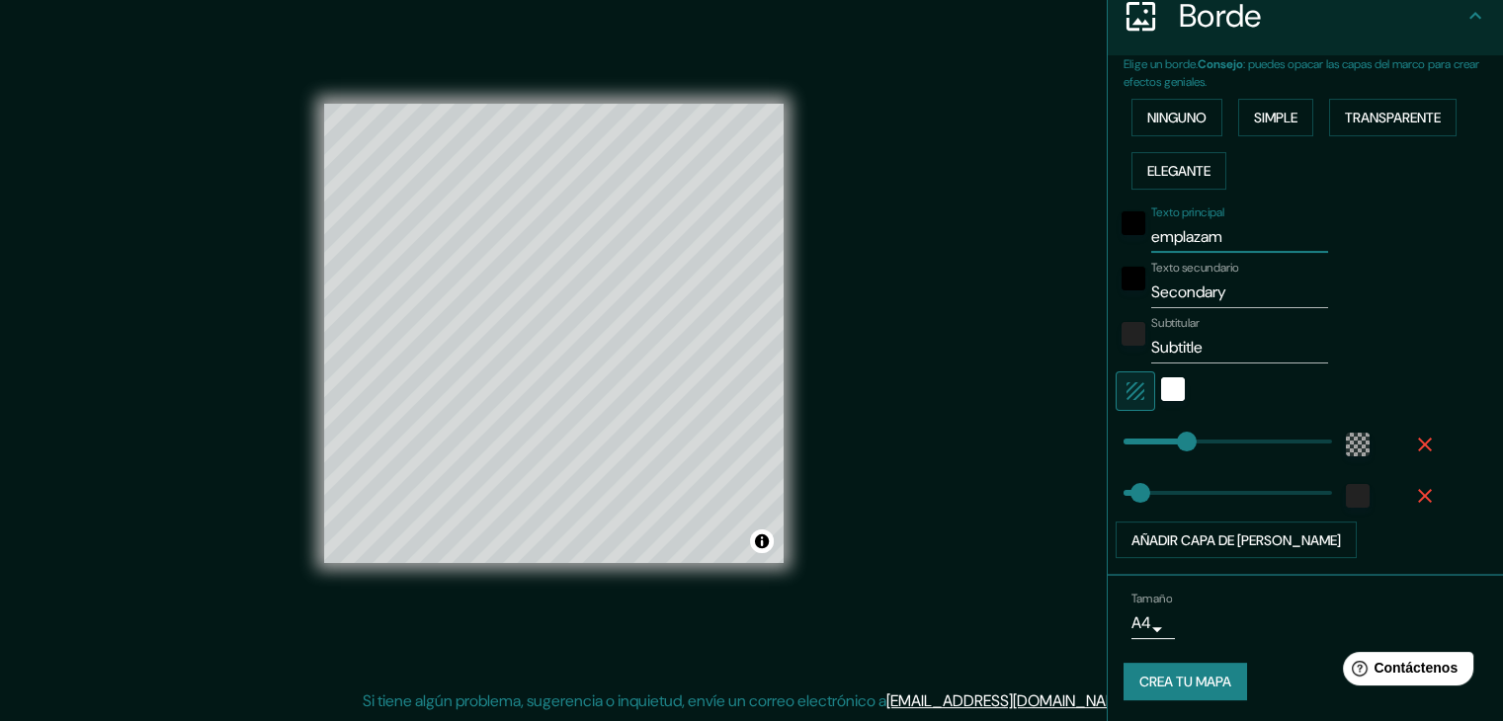
type input "37"
type input "emplazamin"
type input "37"
type input "emplazami"
type input "37"
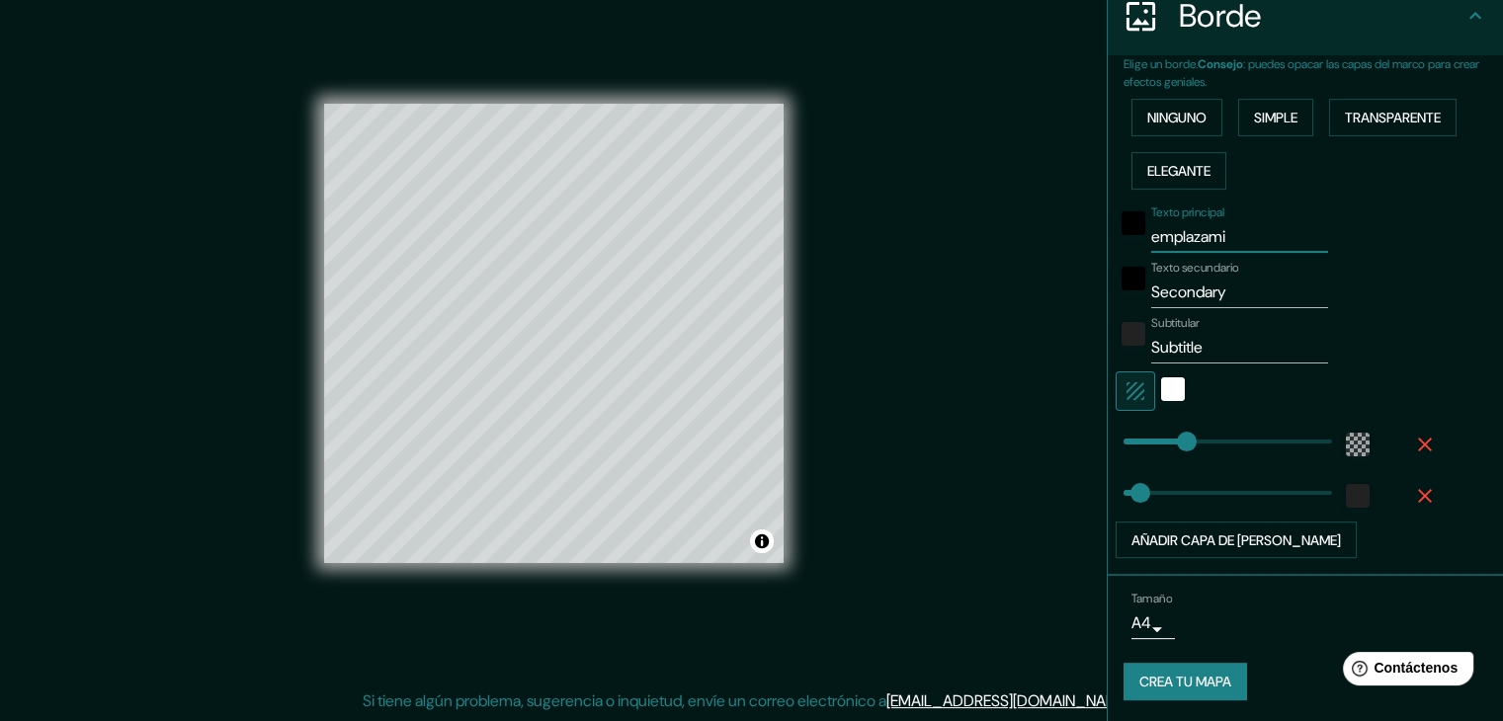
type input "emplazam"
type input "37"
type input "emplazami"
type input "37"
type input "emplazamie"
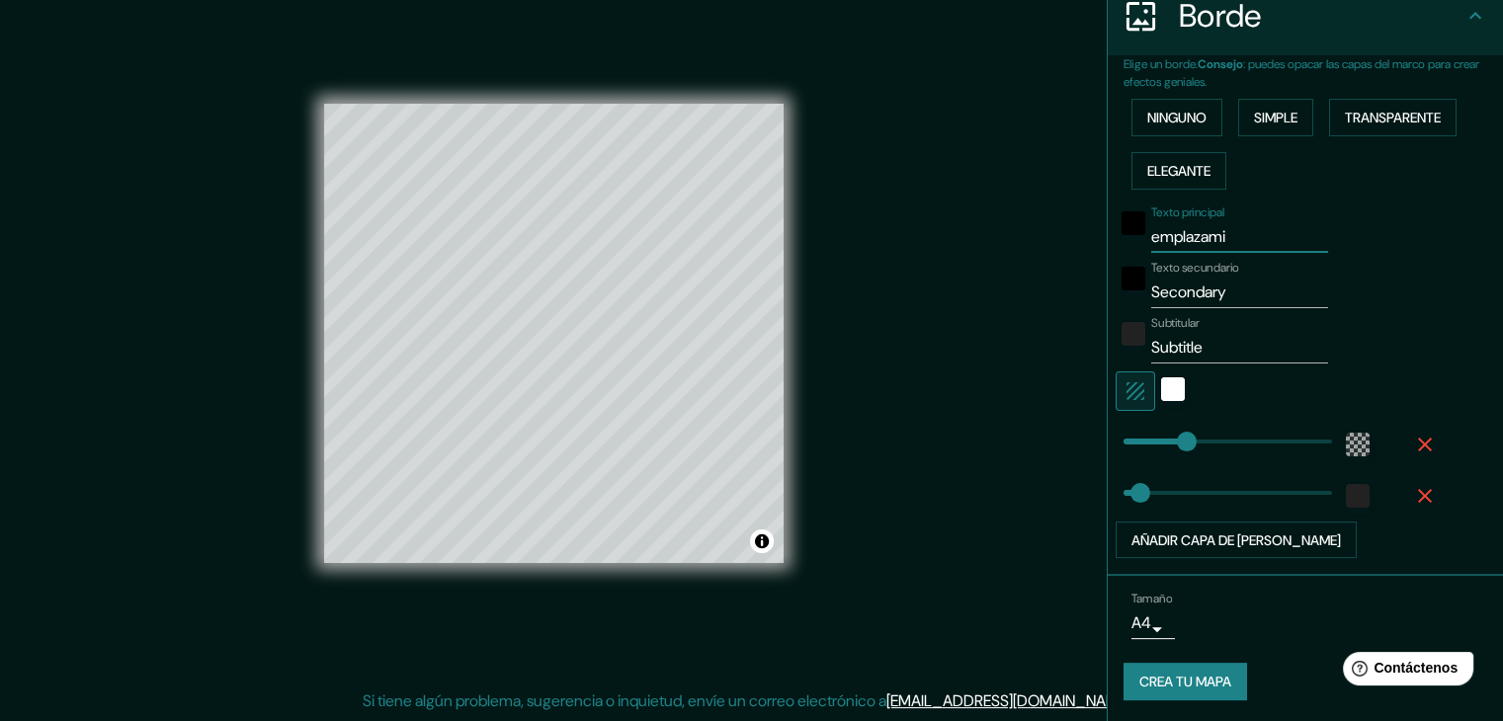
type input "37"
type input "emplazamien"
type input "37"
type input "emplazamient"
type input "37"
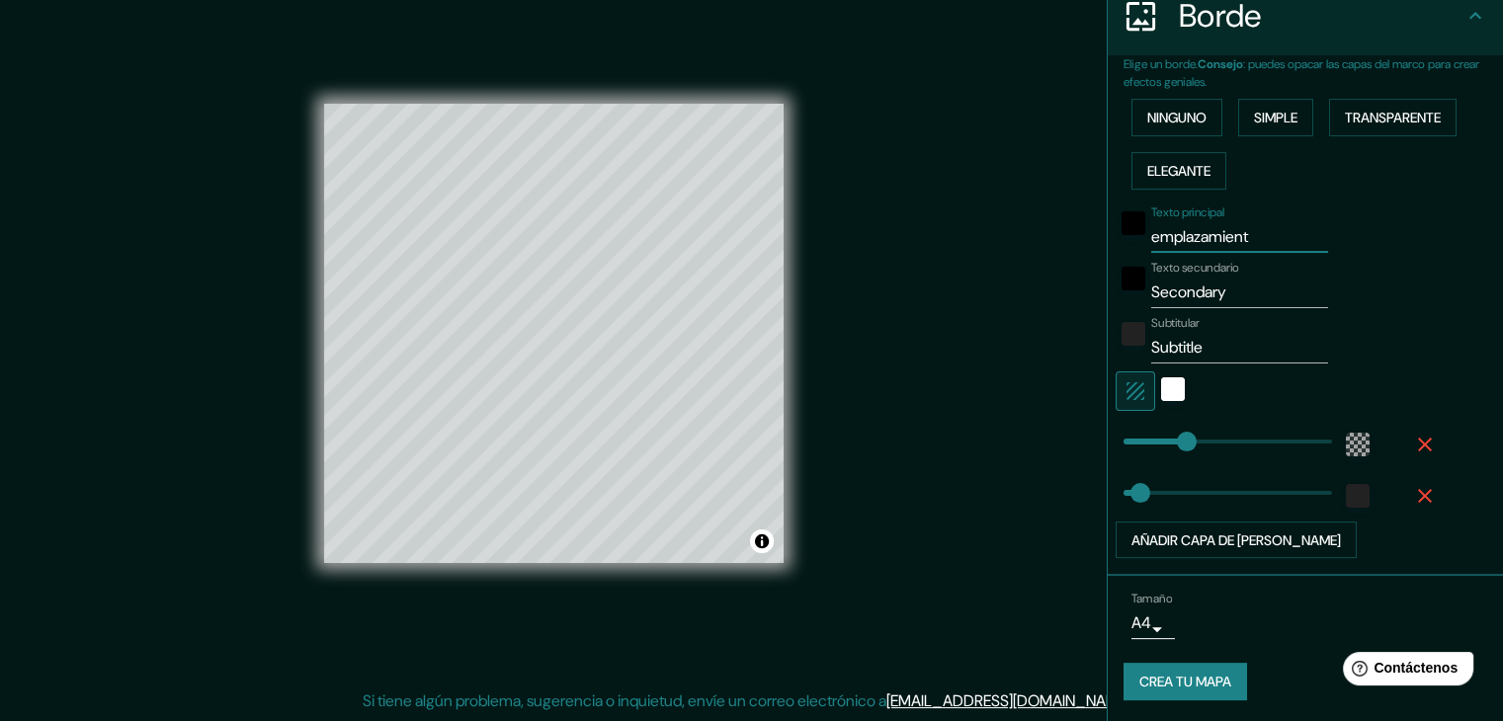
type input "emplazamiento"
type input "37"
type input "emplazamiento"
drag, startPoint x: 1227, startPoint y: 287, endPoint x: 1068, endPoint y: 309, distance: 160.5
click at [1068, 309] on div "Mappin Ubicación [GEOGRAPHIC_DATA], [GEOGRAPHIC_DATA], [GEOGRAPHIC_DATA] Patas …" at bounding box center [751, 349] width 1503 height 744
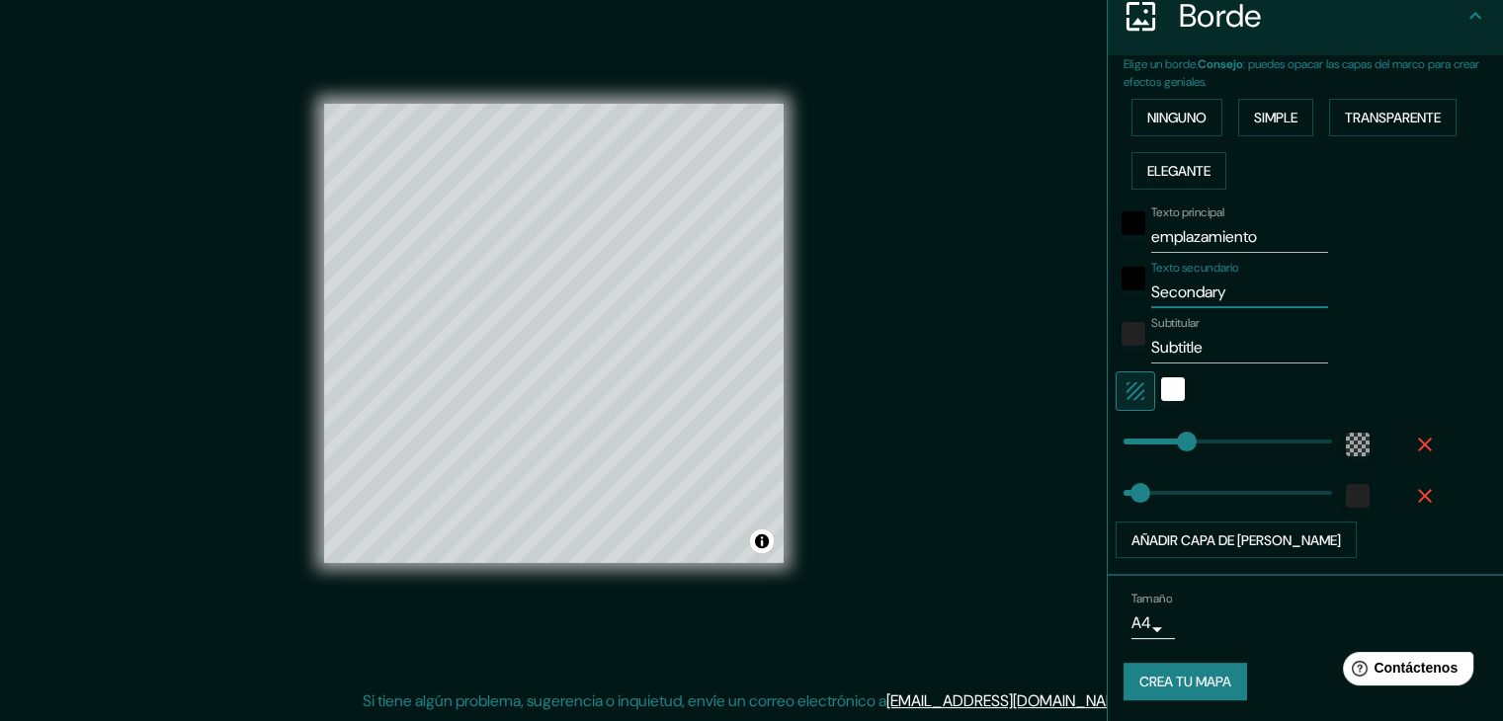
type input "37"
drag, startPoint x: 1264, startPoint y: 230, endPoint x: 1130, endPoint y: 256, distance: 136.8
click at [1130, 256] on div "Texto principal emplazamiento Texto secundario Subtitular Subtitle Añadir capa …" at bounding box center [1281, 379] width 316 height 362
click at [1168, 282] on input "Texto secundario" at bounding box center [1239, 293] width 177 height 32
paste input "emplazamiento"
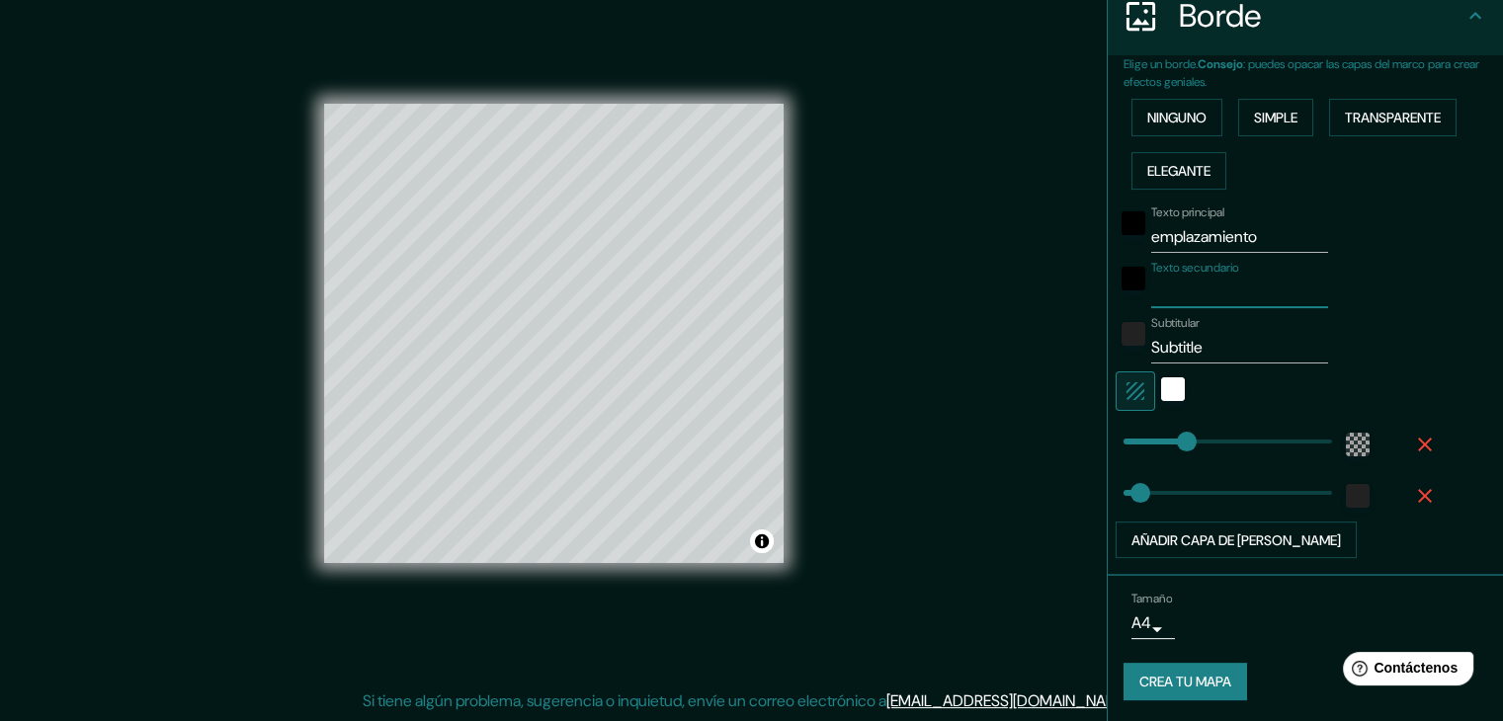
type input "emplazamiento"
type input "37"
type input "emplazamiento"
drag, startPoint x: 1256, startPoint y: 237, endPoint x: 1127, endPoint y: 240, distance: 128.5
click at [1127, 240] on div "Texto principal emplazamiento" at bounding box center [1277, 228] width 324 height 47
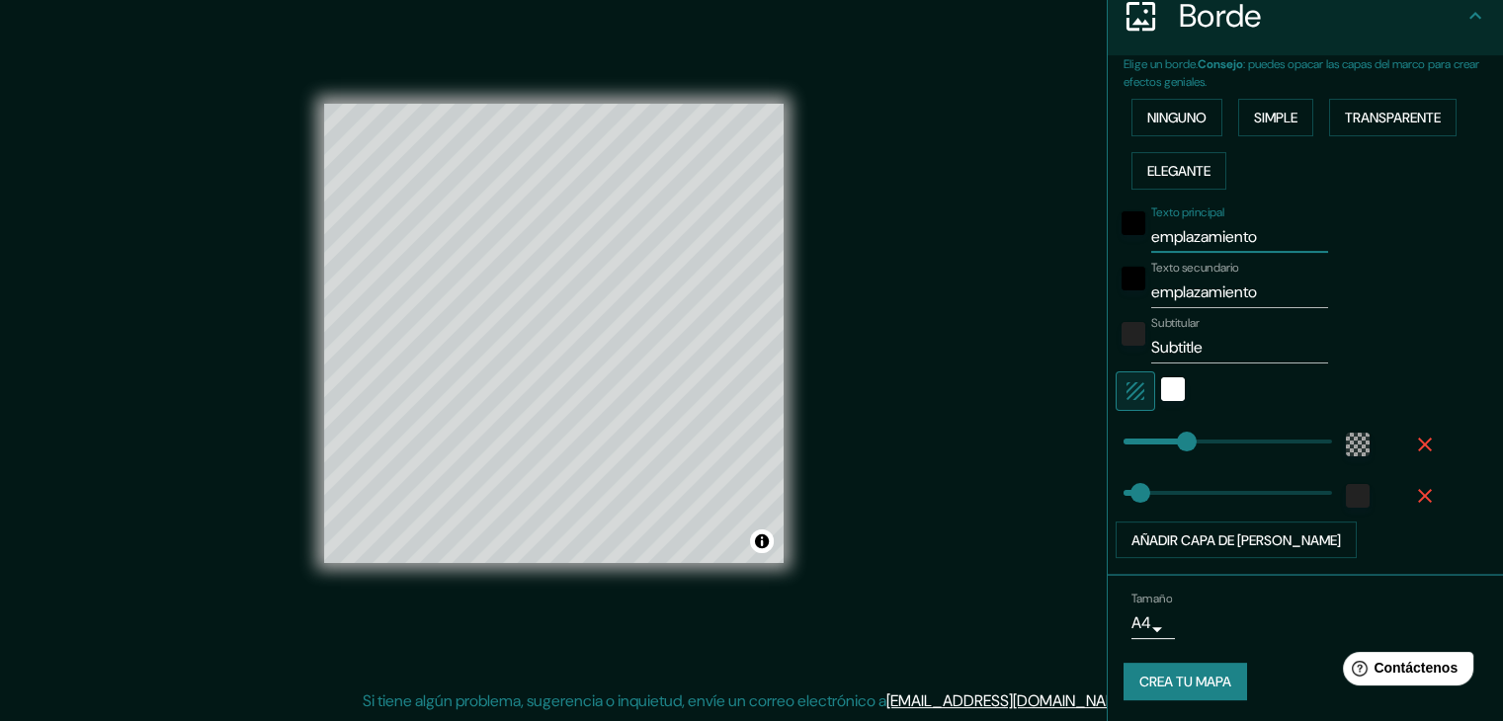
type input "37"
drag, startPoint x: 1202, startPoint y: 345, endPoint x: 1119, endPoint y: 354, distance: 83.5
click at [1119, 354] on div "Subtitular Subtitle" at bounding box center [1277, 339] width 324 height 47
type input "37"
click at [1331, 392] on div at bounding box center [1277, 391] width 324 height 40
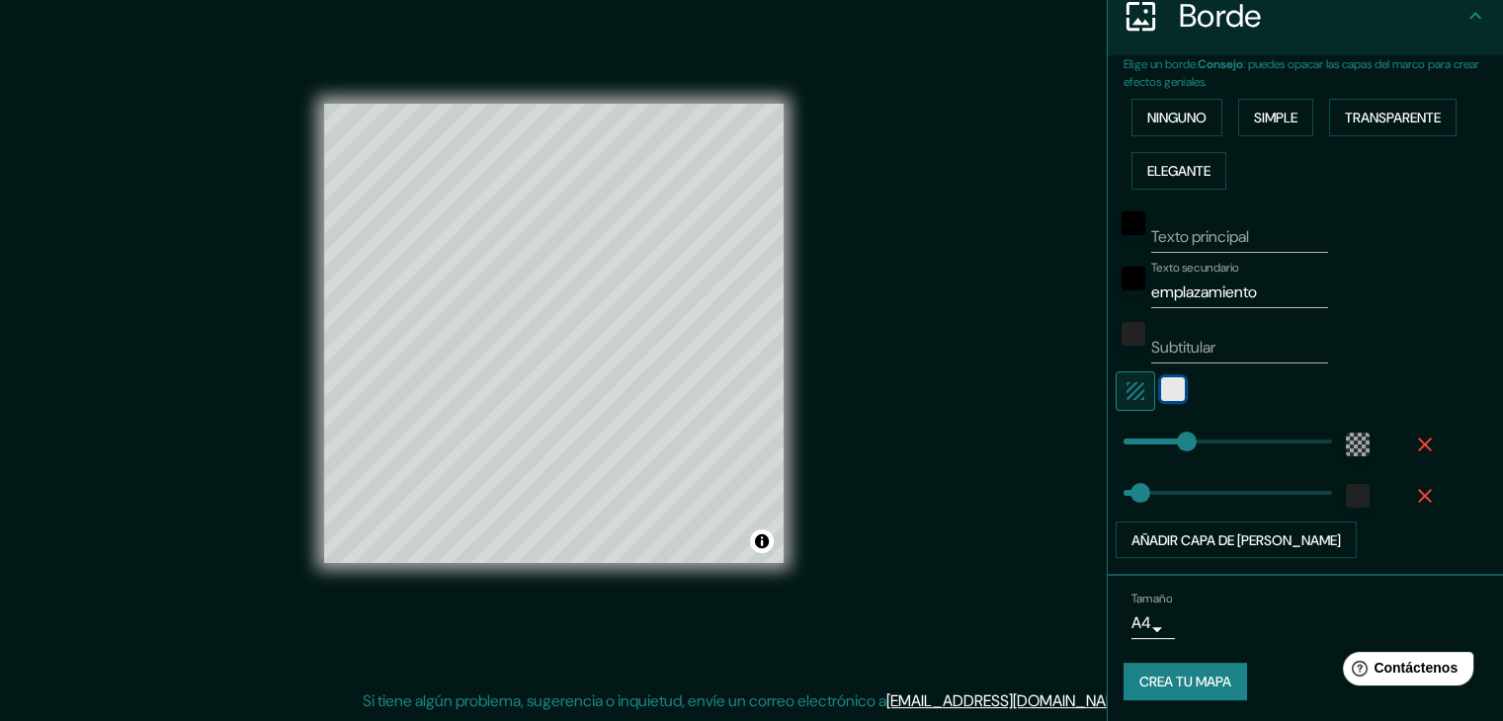
click at [1161, 382] on div "blanco" at bounding box center [1173, 389] width 24 height 24
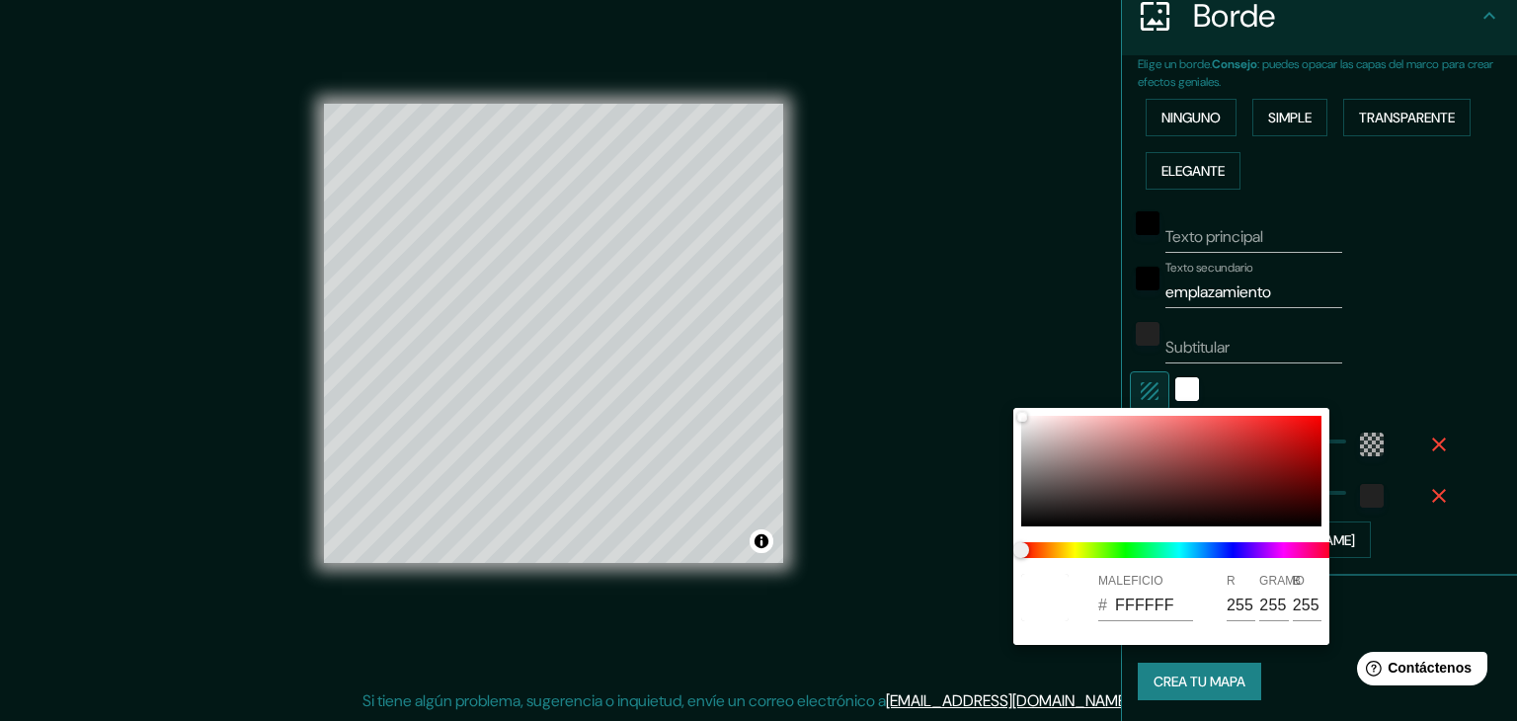
click at [1450, 338] on div at bounding box center [758, 360] width 1517 height 721
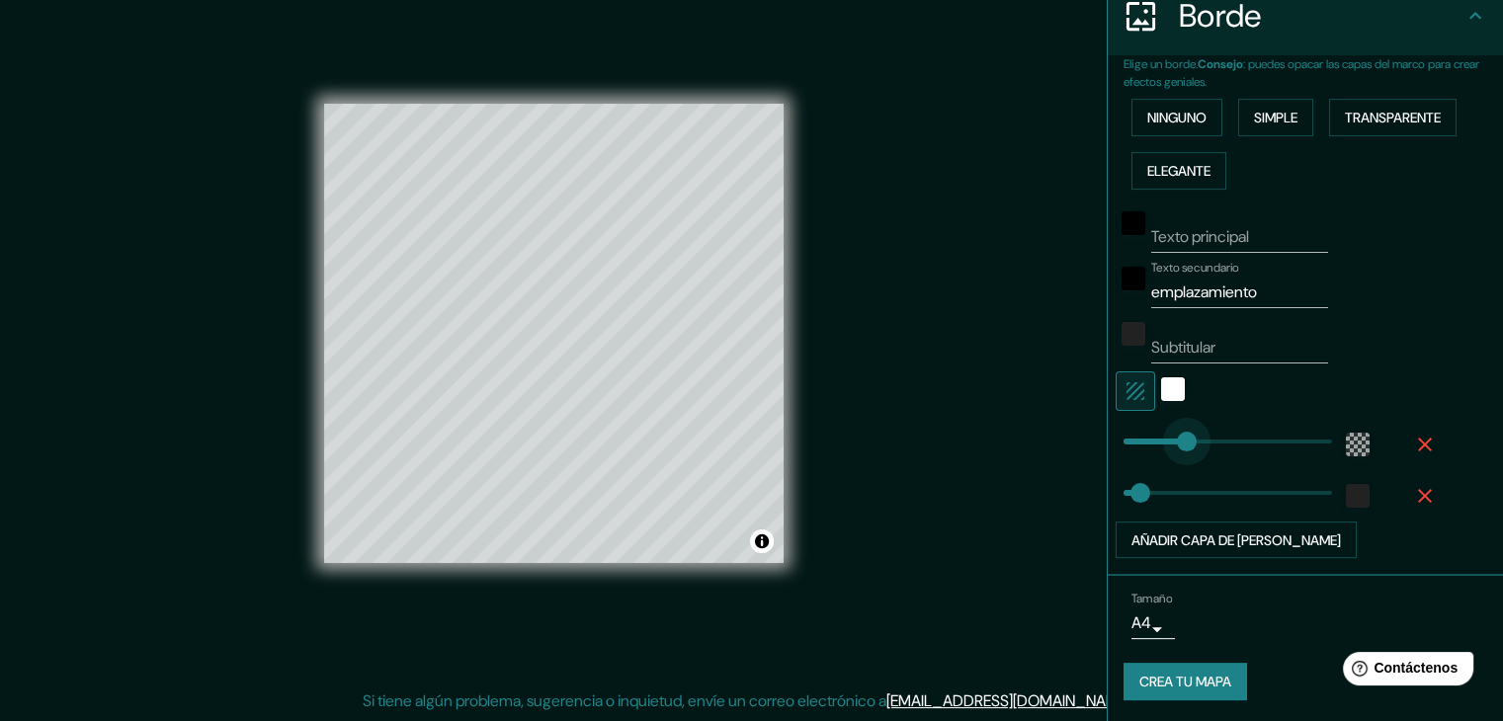
type input "133"
type input "65"
drag, startPoint x: 1122, startPoint y: 491, endPoint x: 1137, endPoint y: 494, distance: 15.1
type input "47"
click at [1173, 542] on font "Añadir capa de [PERSON_NAME]" at bounding box center [1235, 540] width 209 height 18
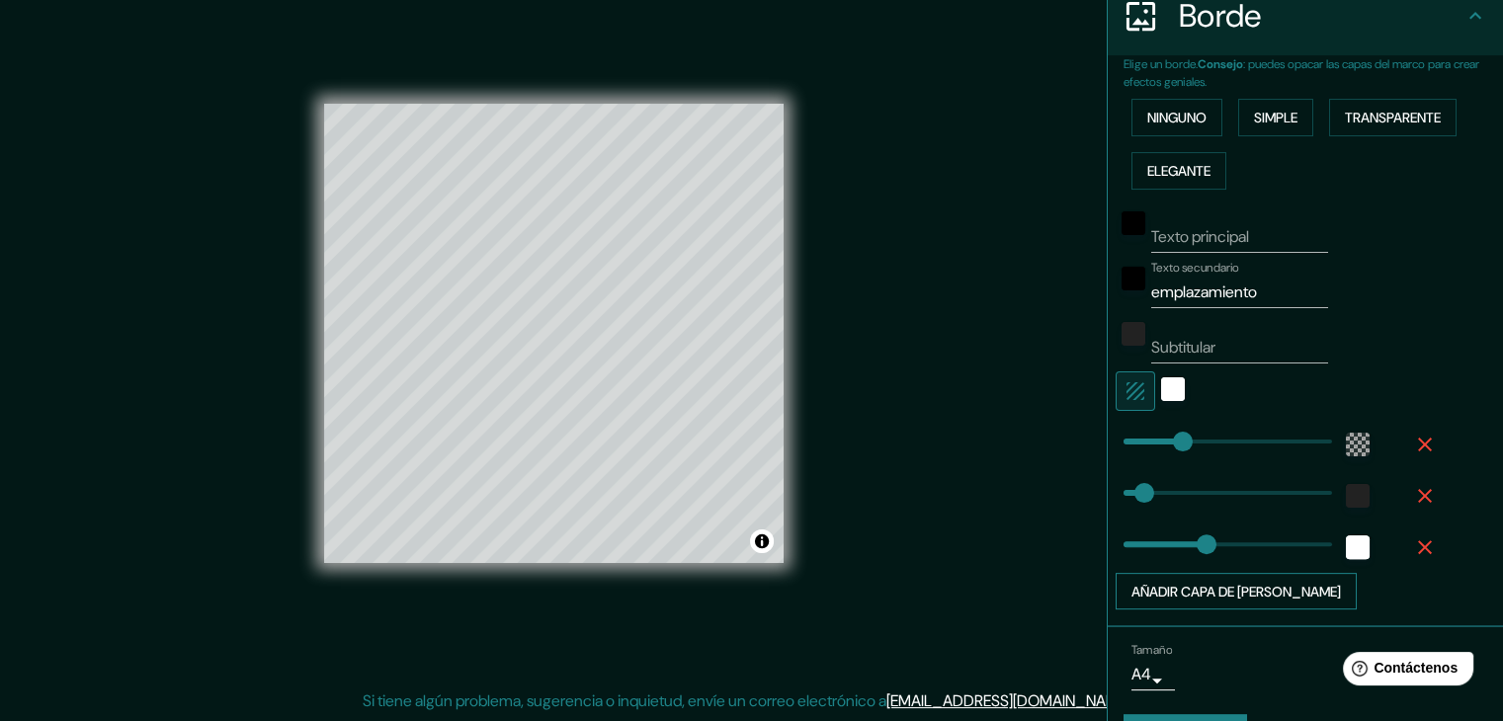
type input "144"
type input "49"
drag, startPoint x: 1178, startPoint y: 544, endPoint x: 1130, endPoint y: 548, distance: 47.6
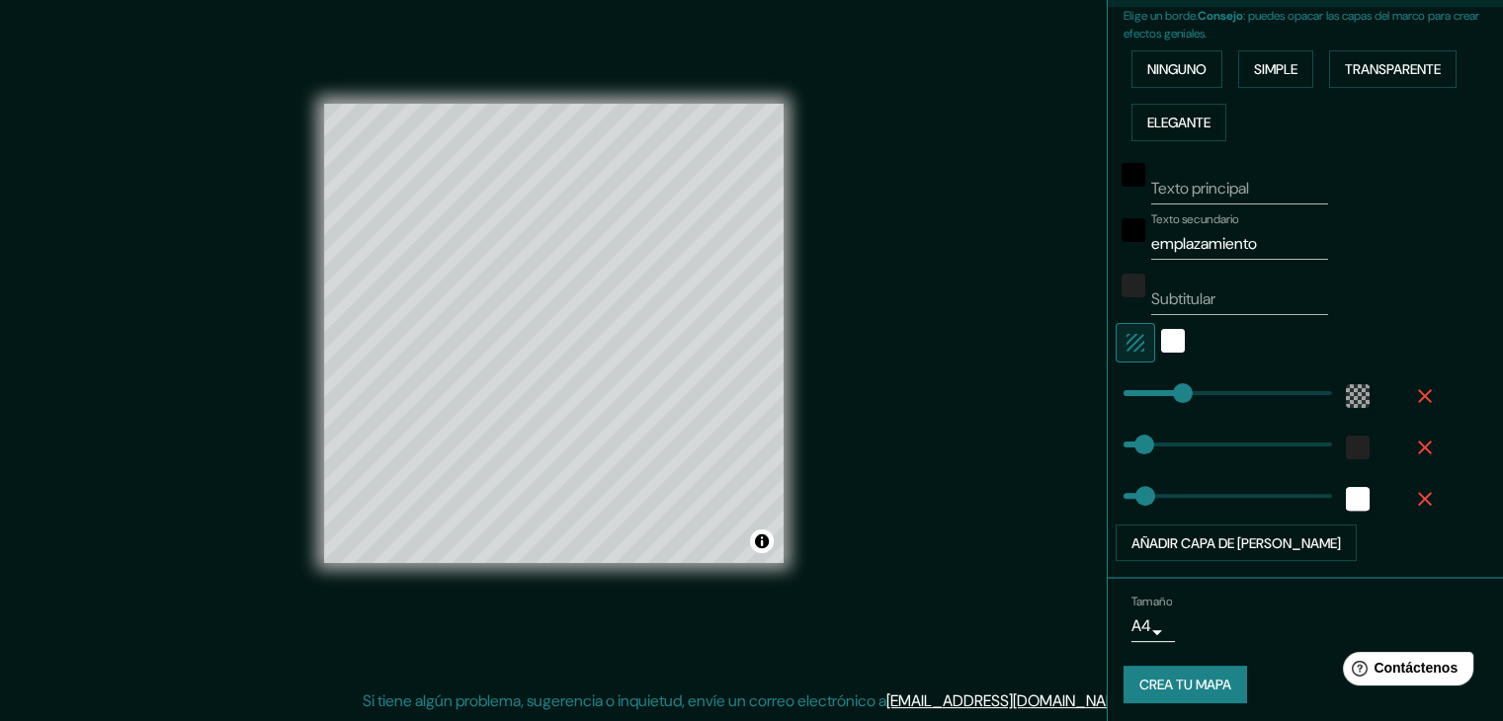
scroll to position [456, 0]
click at [1365, 499] on div at bounding box center [1359, 491] width 54 height 43
click at [1183, 182] on input "Texto principal" at bounding box center [1239, 186] width 177 height 32
click at [1147, 621] on body "Mappin Ubicación [GEOGRAPHIC_DATA], [GEOGRAPHIC_DATA], [GEOGRAPHIC_DATA] Patas …" at bounding box center [751, 337] width 1503 height 721
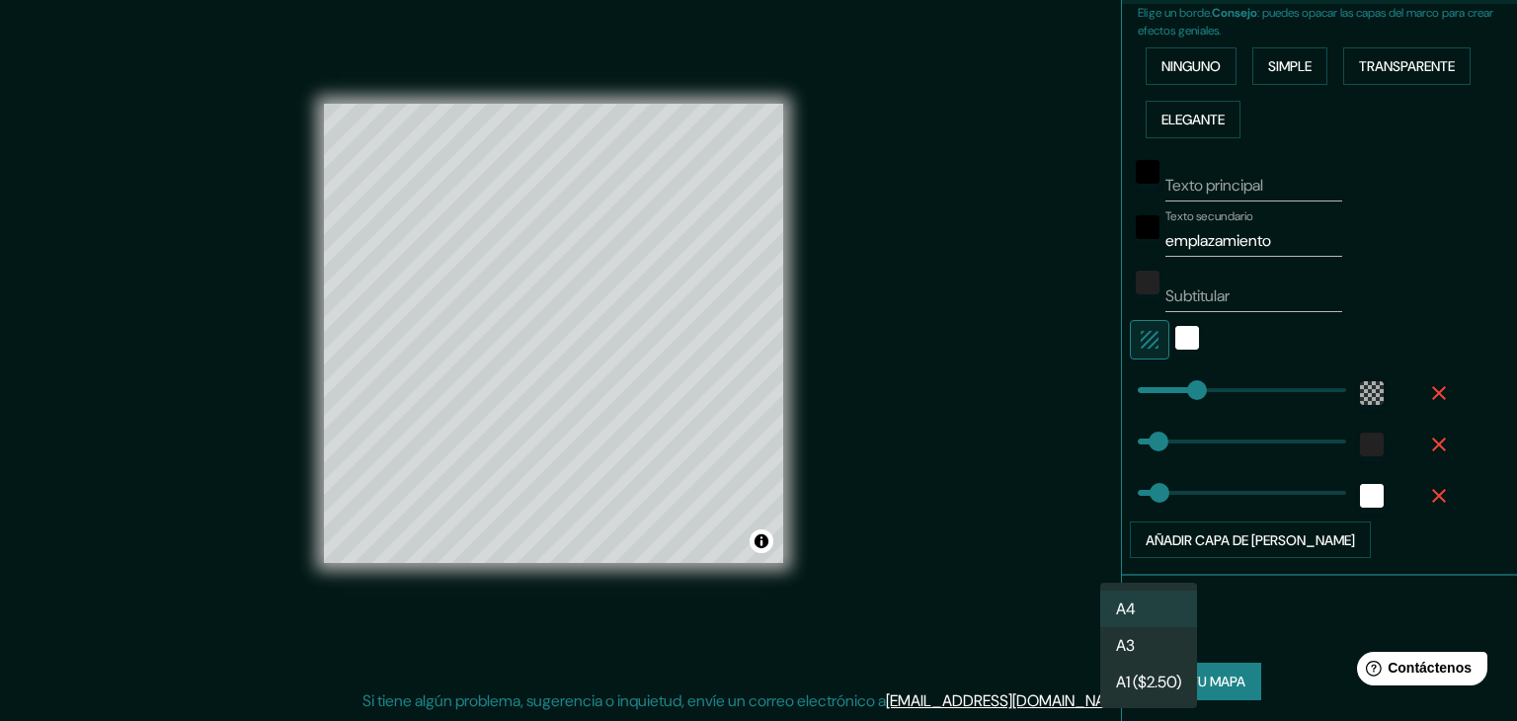
click at [1321, 625] on div at bounding box center [758, 360] width 1517 height 721
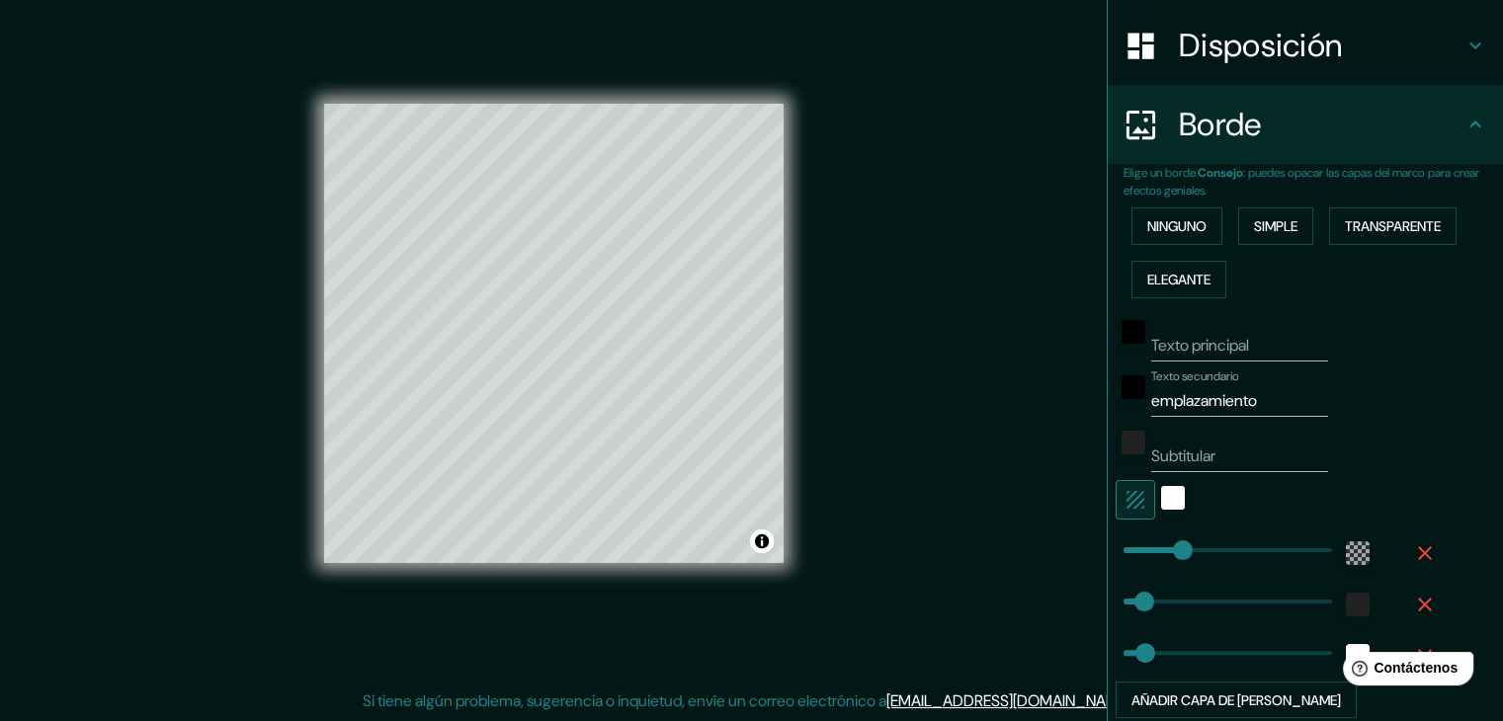
scroll to position [0, 0]
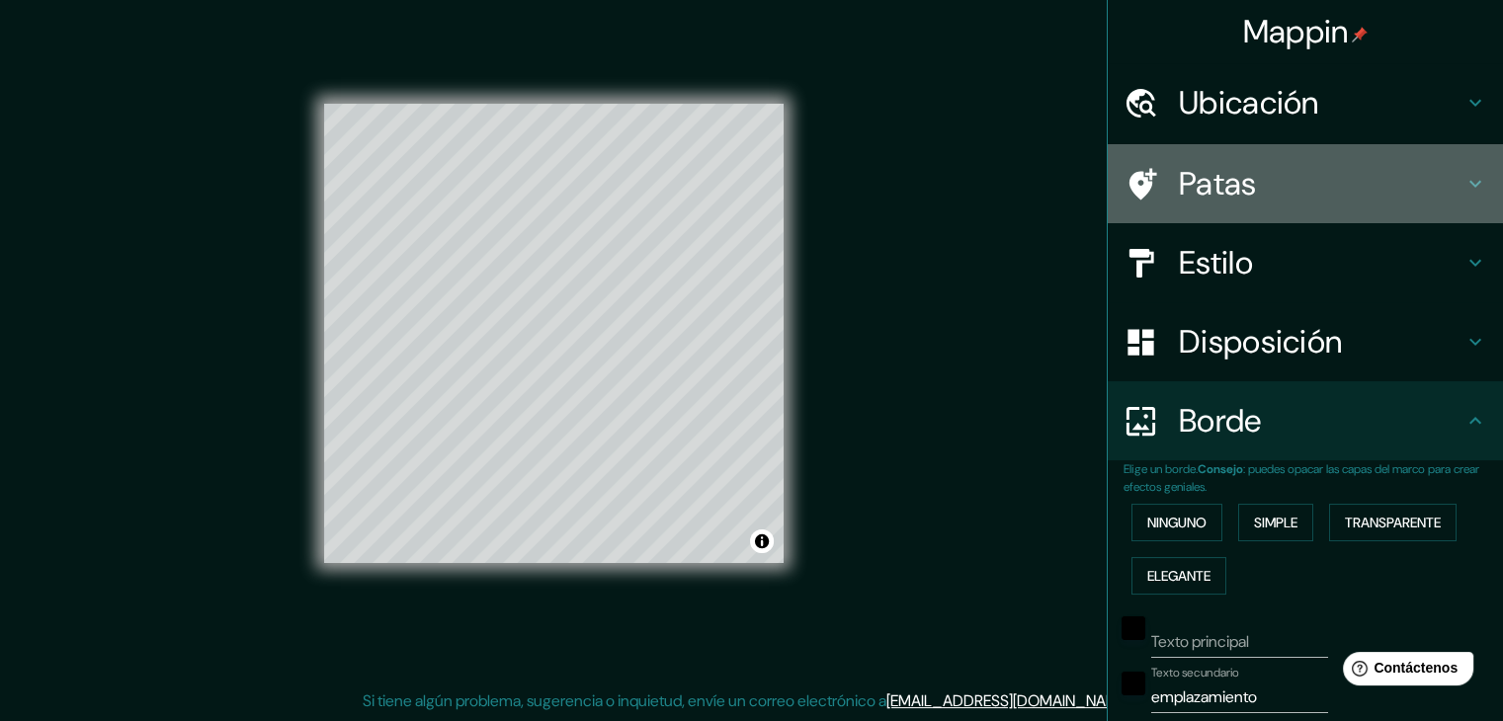
click at [1228, 182] on font "Patas" at bounding box center [1218, 183] width 78 height 41
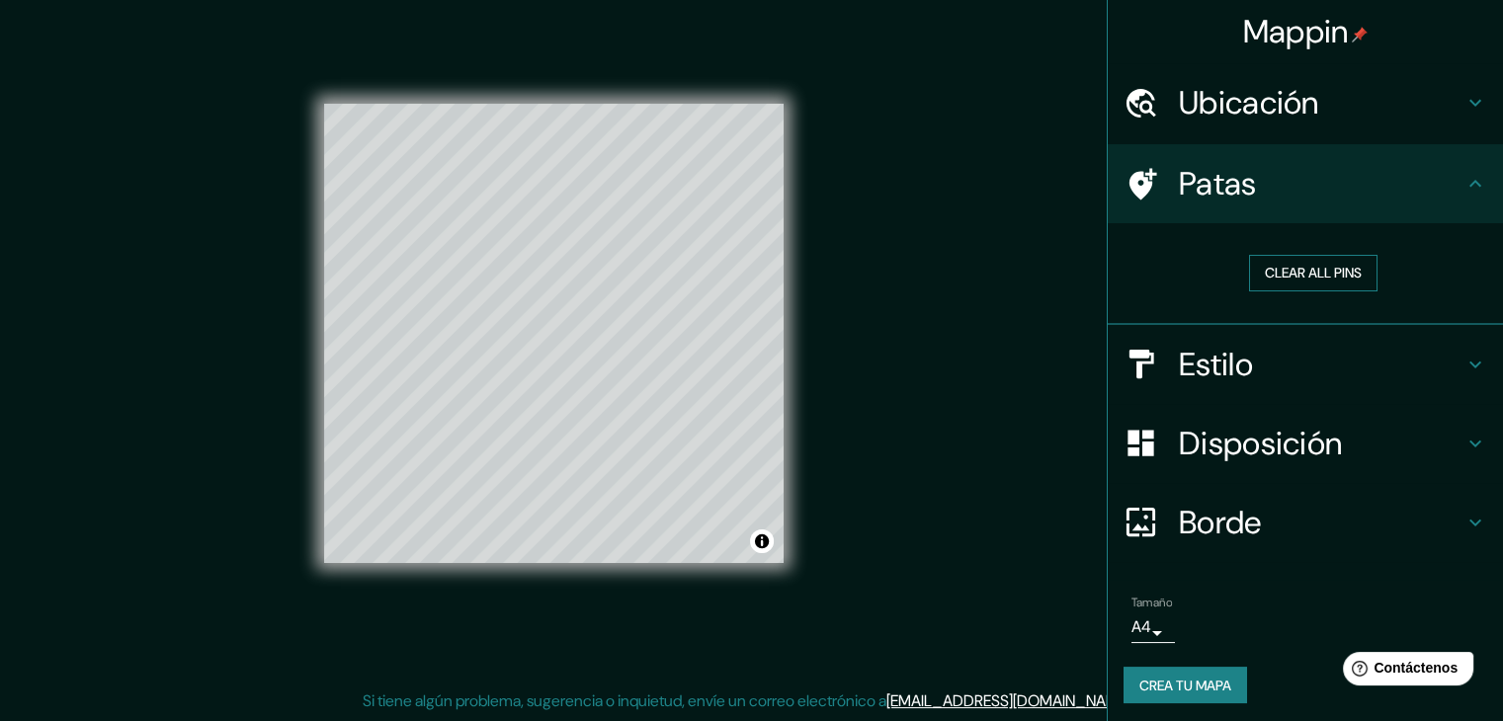
click at [1291, 271] on button "Clear all pins" at bounding box center [1313, 273] width 128 height 37
click at [1140, 687] on font "Crea tu mapa" at bounding box center [1185, 686] width 92 height 18
click at [1139, 679] on font "Crea tu mapa" at bounding box center [1185, 686] width 92 height 18
click at [1130, 679] on div "Crea tu mapa" at bounding box center [1305, 686] width 364 height 38
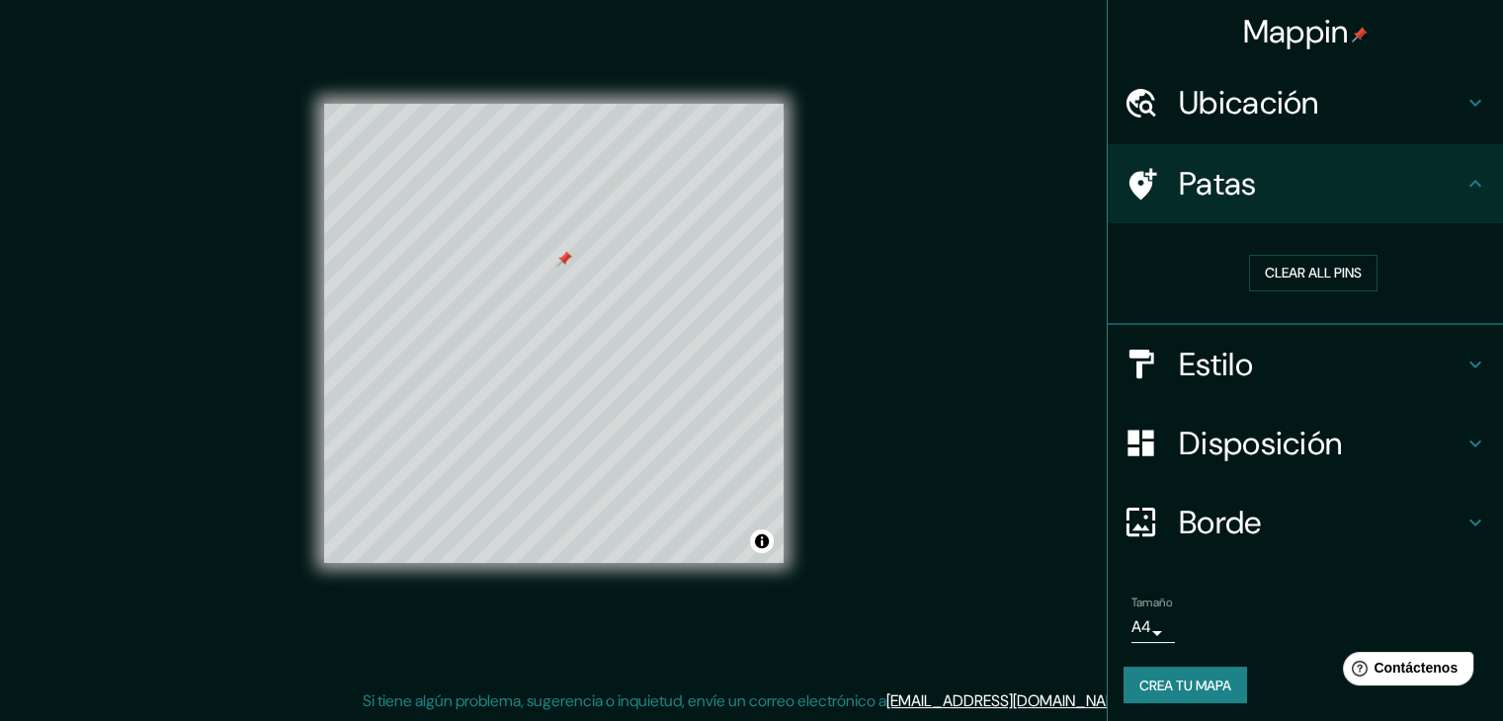
click at [1169, 677] on font "Crea tu mapa" at bounding box center [1185, 686] width 92 height 18
click at [1168, 675] on div "Crea tu mapa" at bounding box center [1305, 686] width 364 height 38
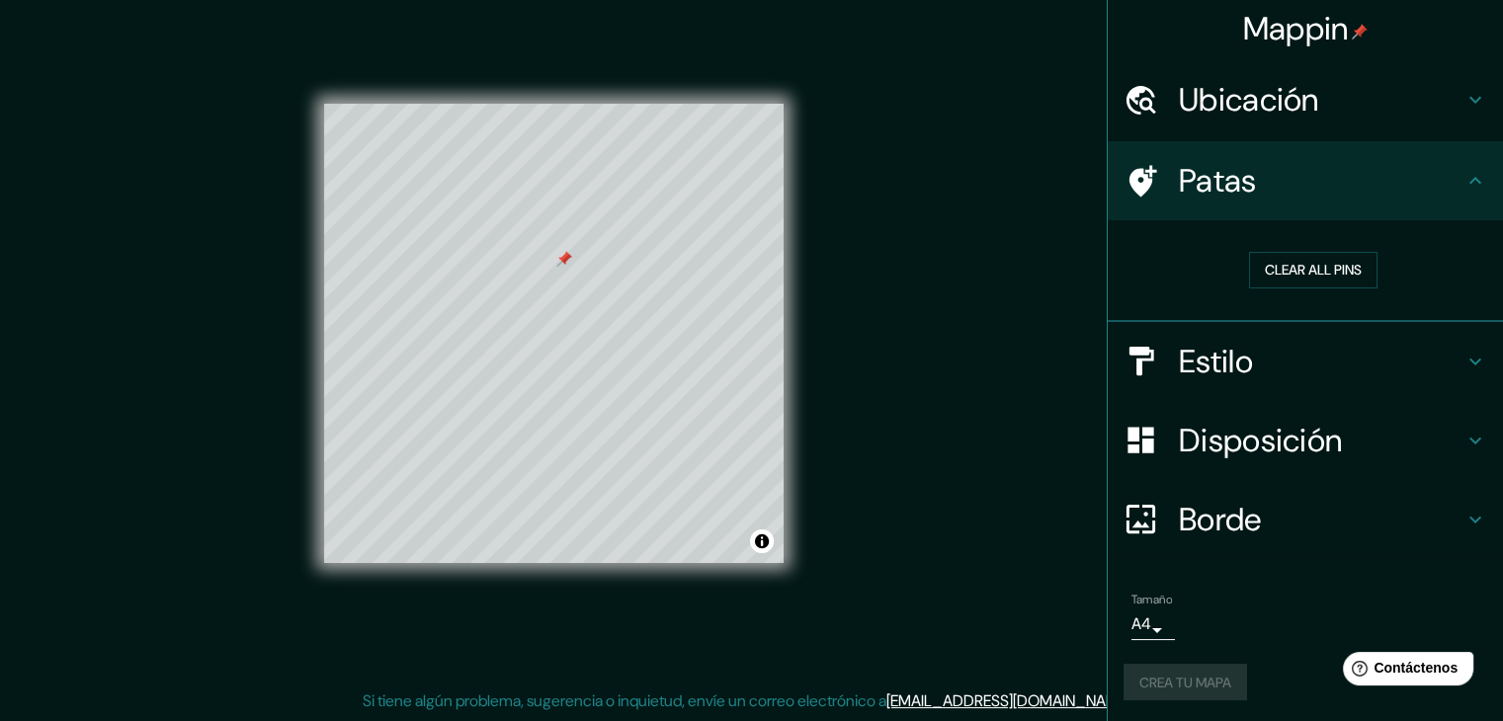
scroll to position [4, 0]
click at [1170, 681] on font "Crea tu mapa" at bounding box center [1185, 682] width 92 height 18
click at [1170, 681] on div "Crea tu mapa" at bounding box center [1305, 682] width 364 height 38
click at [757, 534] on button "Activar o desactivar atribución" at bounding box center [762, 541] width 24 height 24
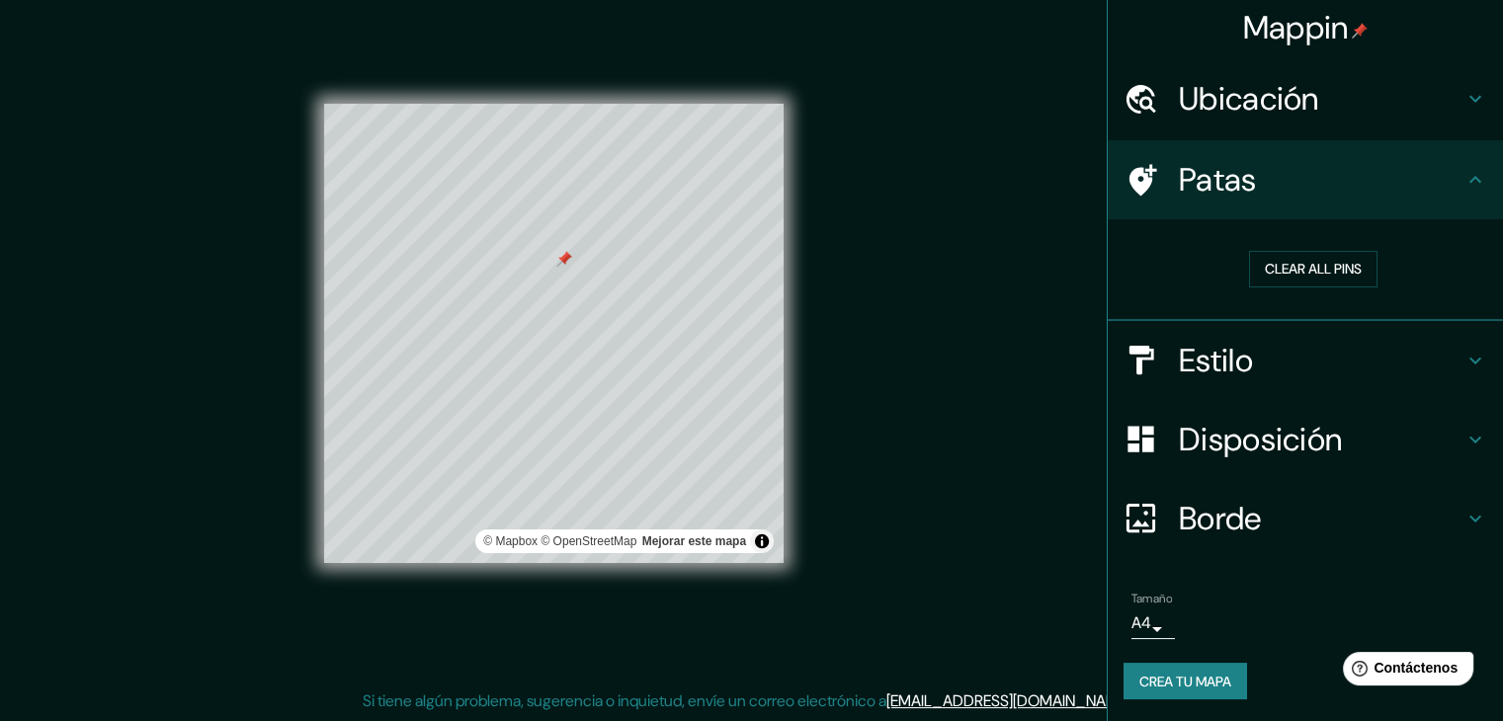
click at [1196, 681] on font "Crea tu mapa" at bounding box center [1185, 682] width 92 height 18
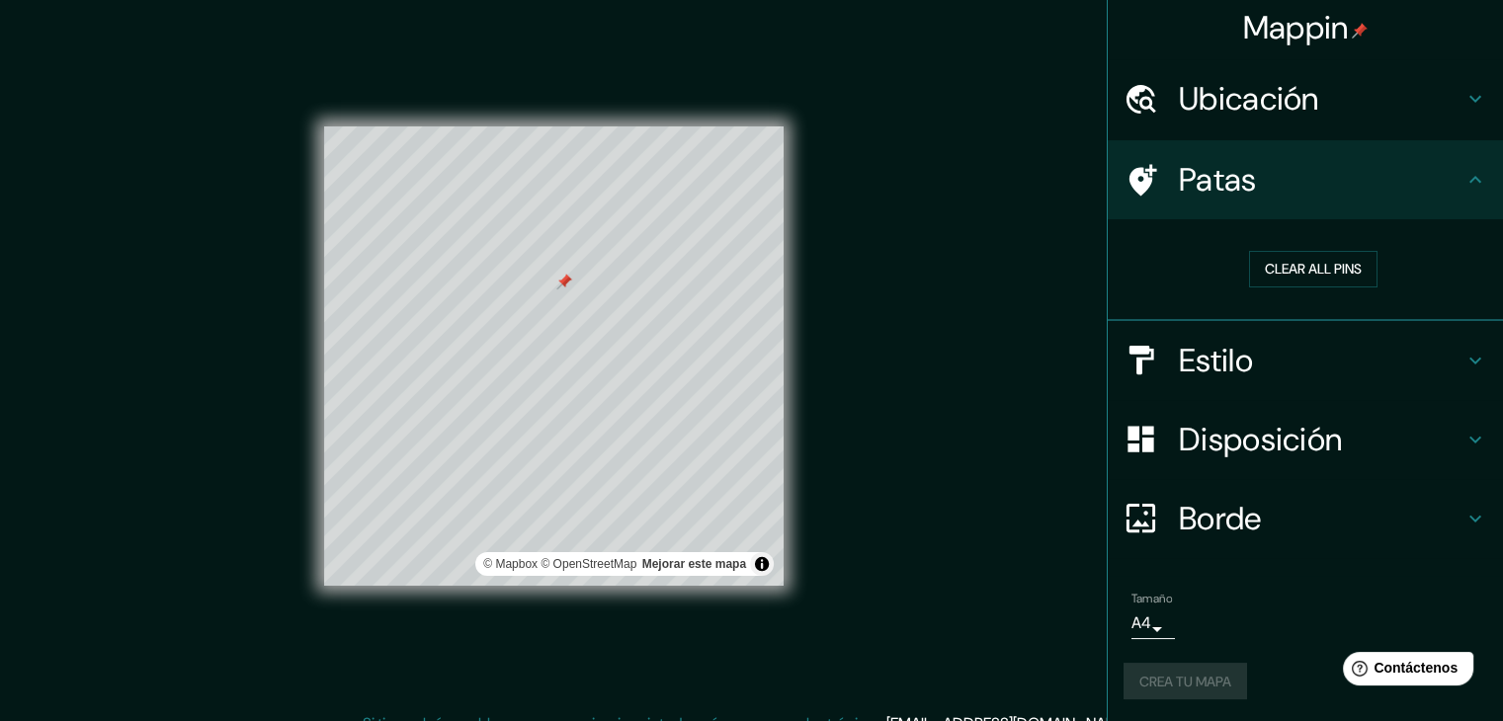
scroll to position [0, 0]
drag, startPoint x: 1483, startPoint y: 0, endPoint x: 995, endPoint y: 480, distance: 684.6
click at [995, 480] on div "Mappin Ubicación [GEOGRAPHIC_DATA], [GEOGRAPHIC_DATA], [GEOGRAPHIC_DATA] Patas …" at bounding box center [751, 372] width 1503 height 744
